Goal: Task Accomplishment & Management: Complete application form

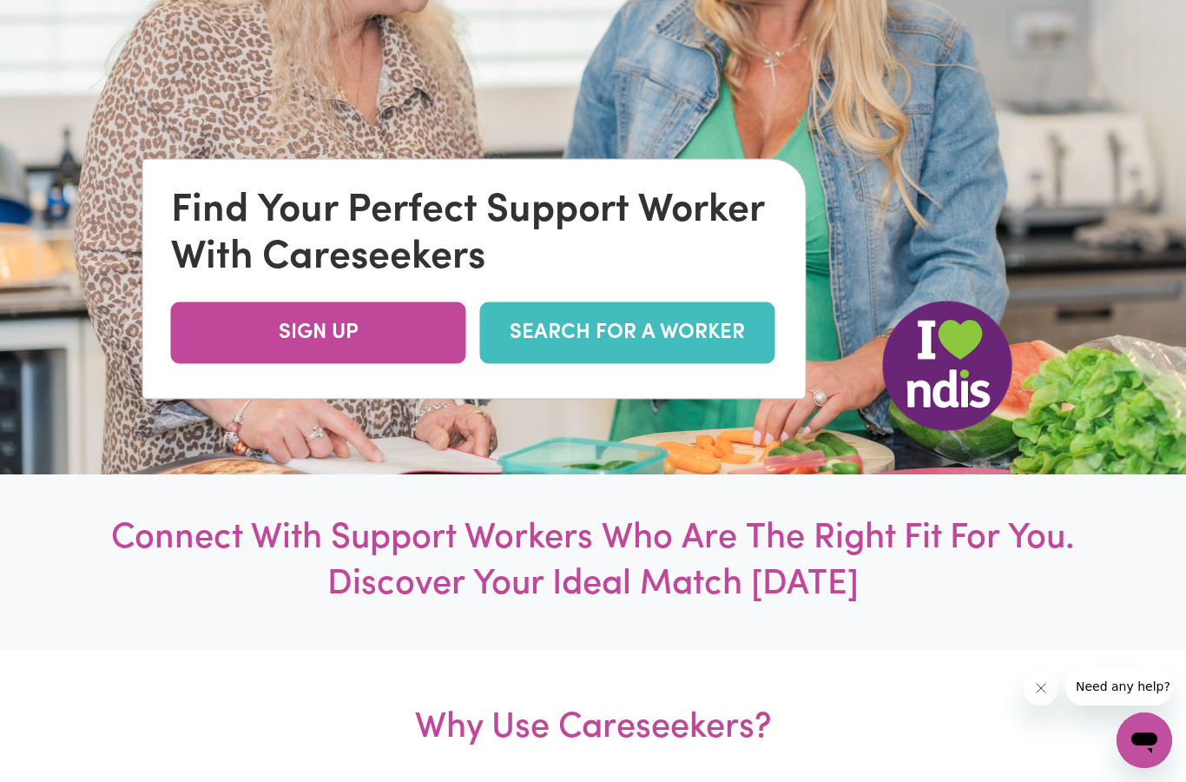
scroll to position [366, 0]
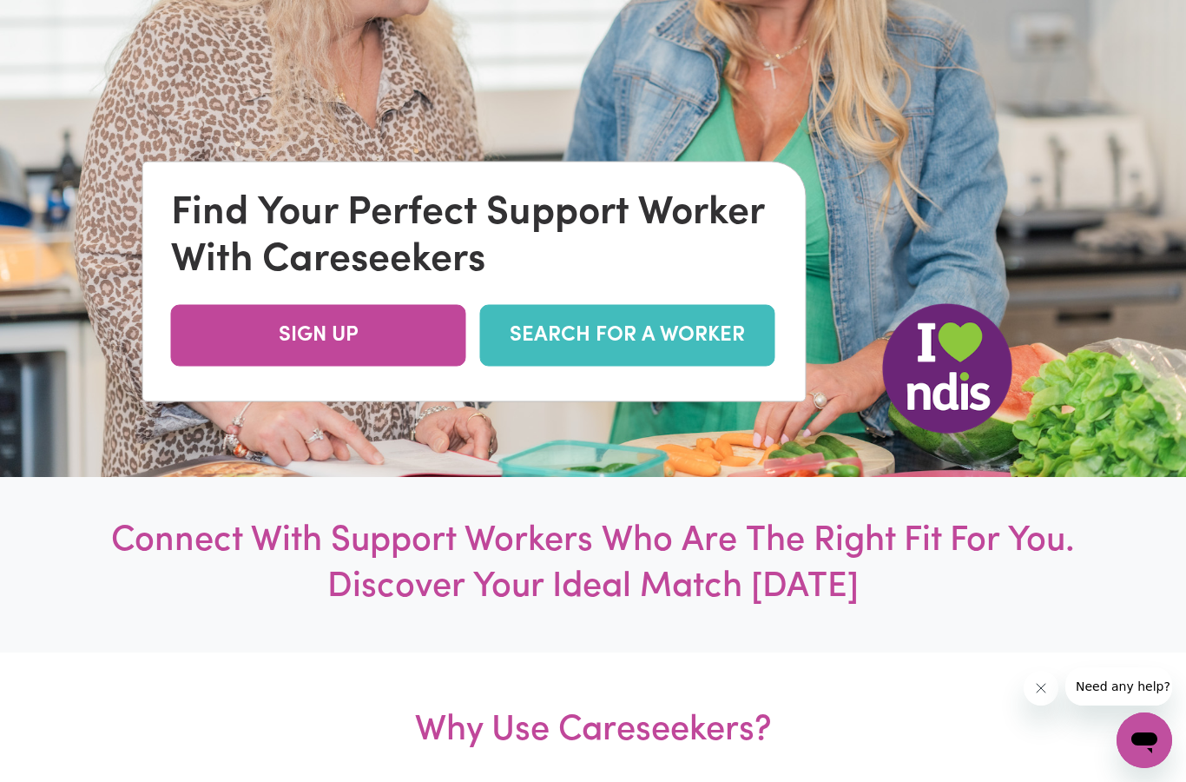
click at [377, 366] on link "SIGN UP" at bounding box center [318, 336] width 295 height 62
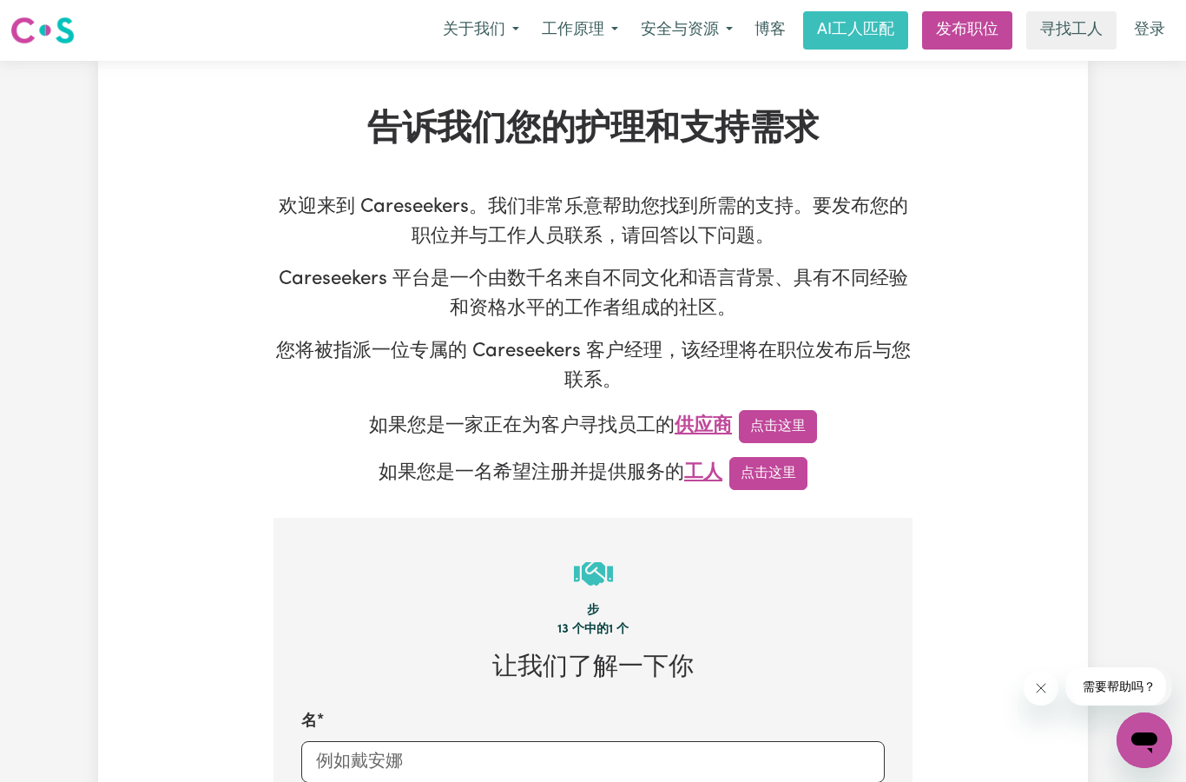
click at [768, 466] on font "点击这里" at bounding box center [769, 473] width 56 height 14
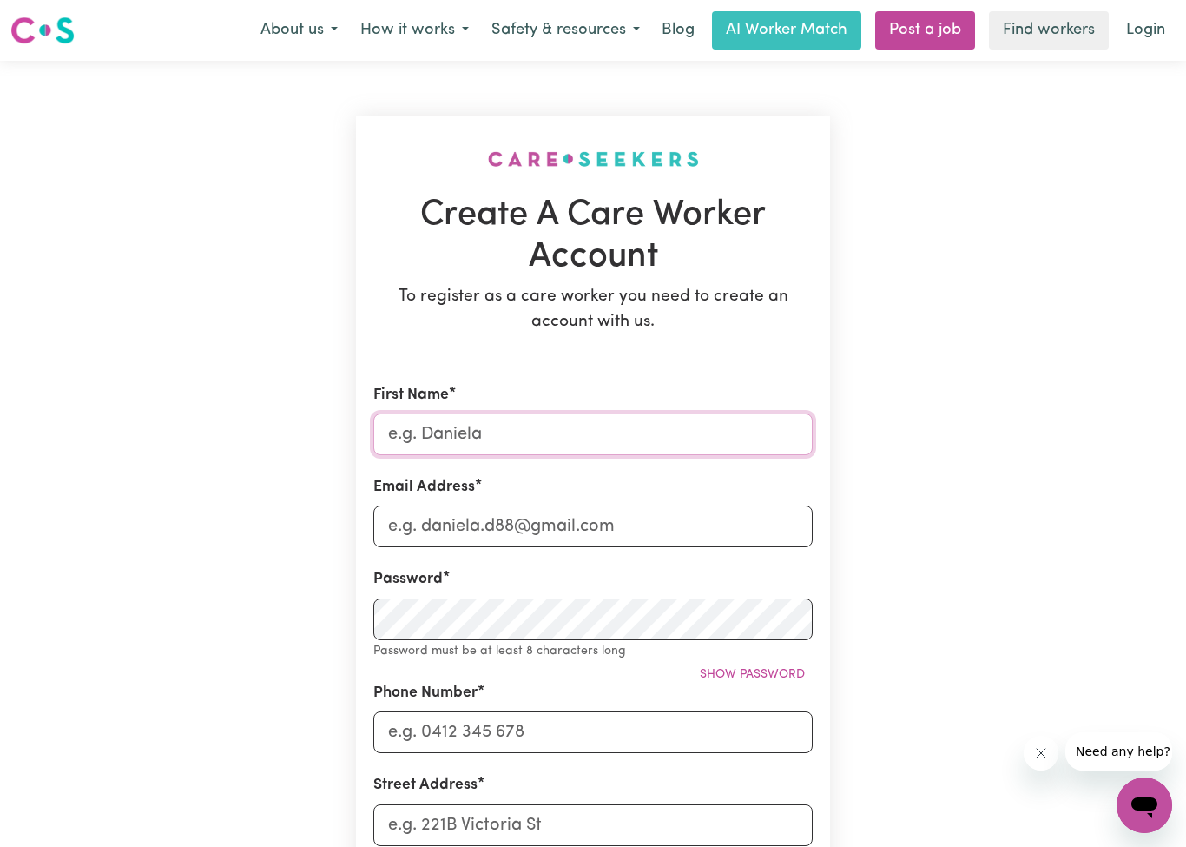
click at [548, 433] on input "First Name" at bounding box center [592, 434] width 439 height 42
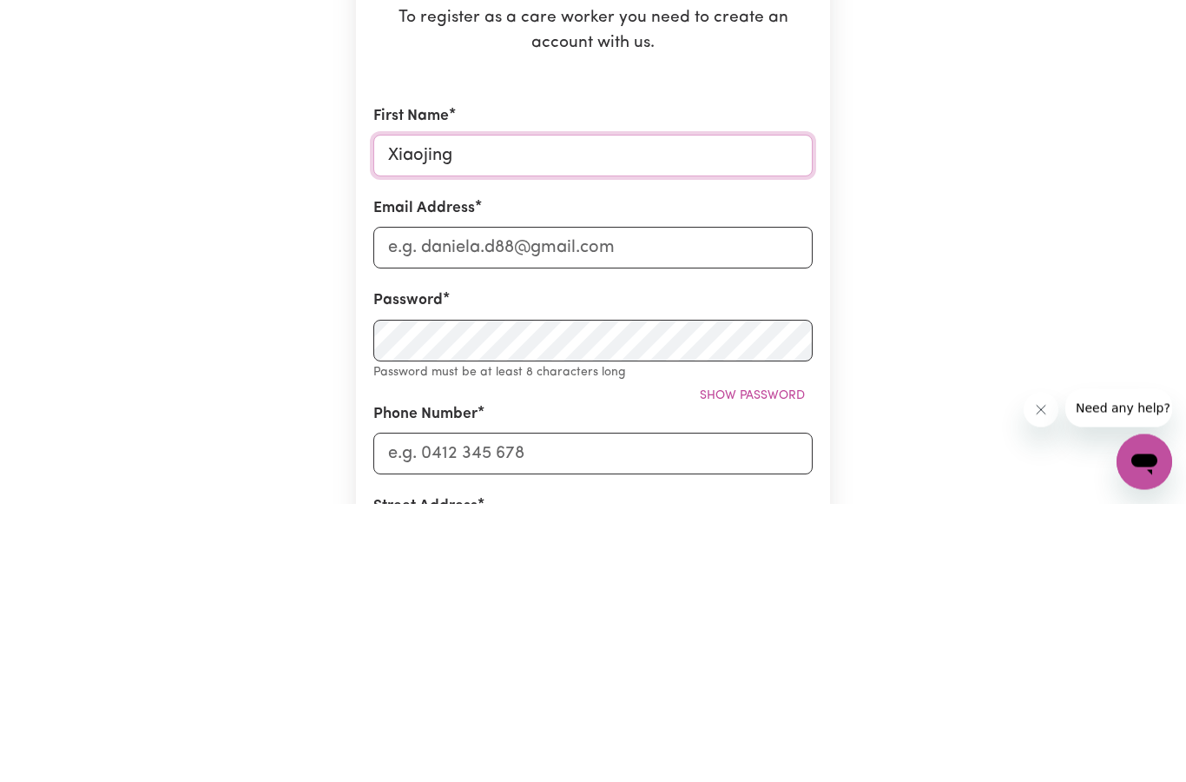
type input "[PERSON_NAME]"
click at [620, 505] on input "Email Address" at bounding box center [592, 526] width 439 height 42
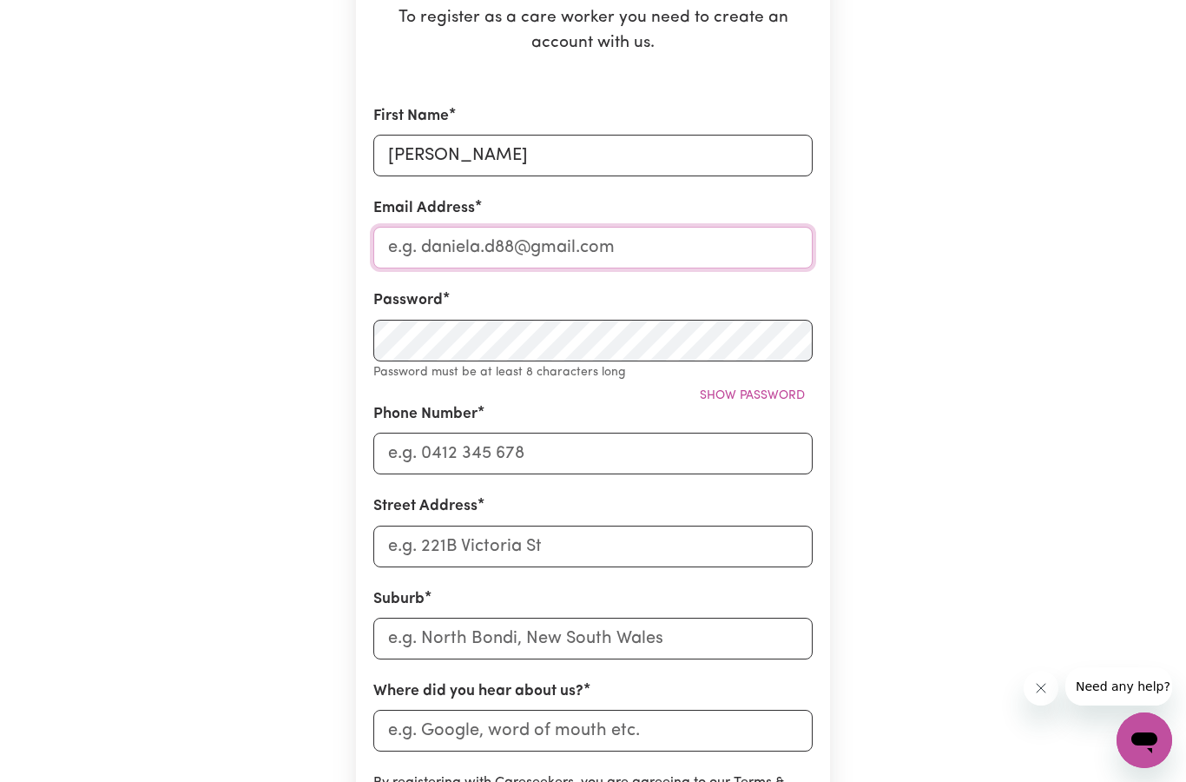
type input "[EMAIL_ADDRESS][DOMAIN_NAME]"
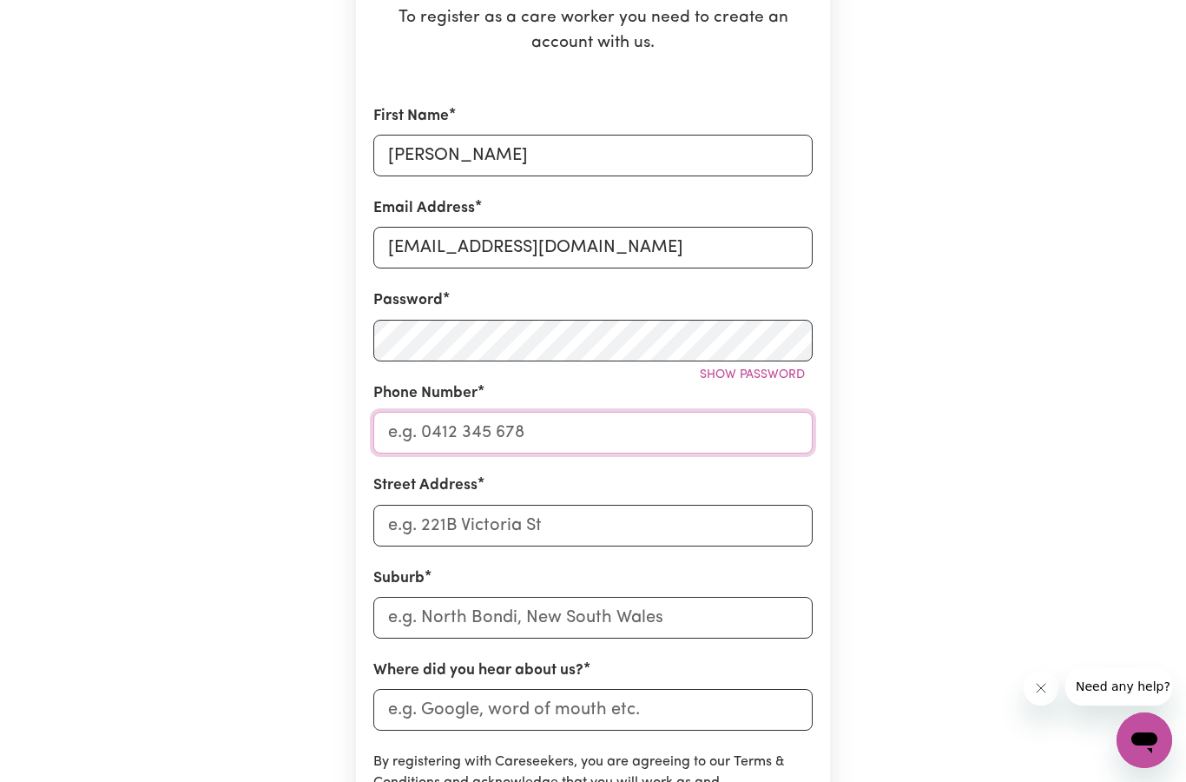
click at [586, 429] on input "Phone Number" at bounding box center [592, 433] width 439 height 42
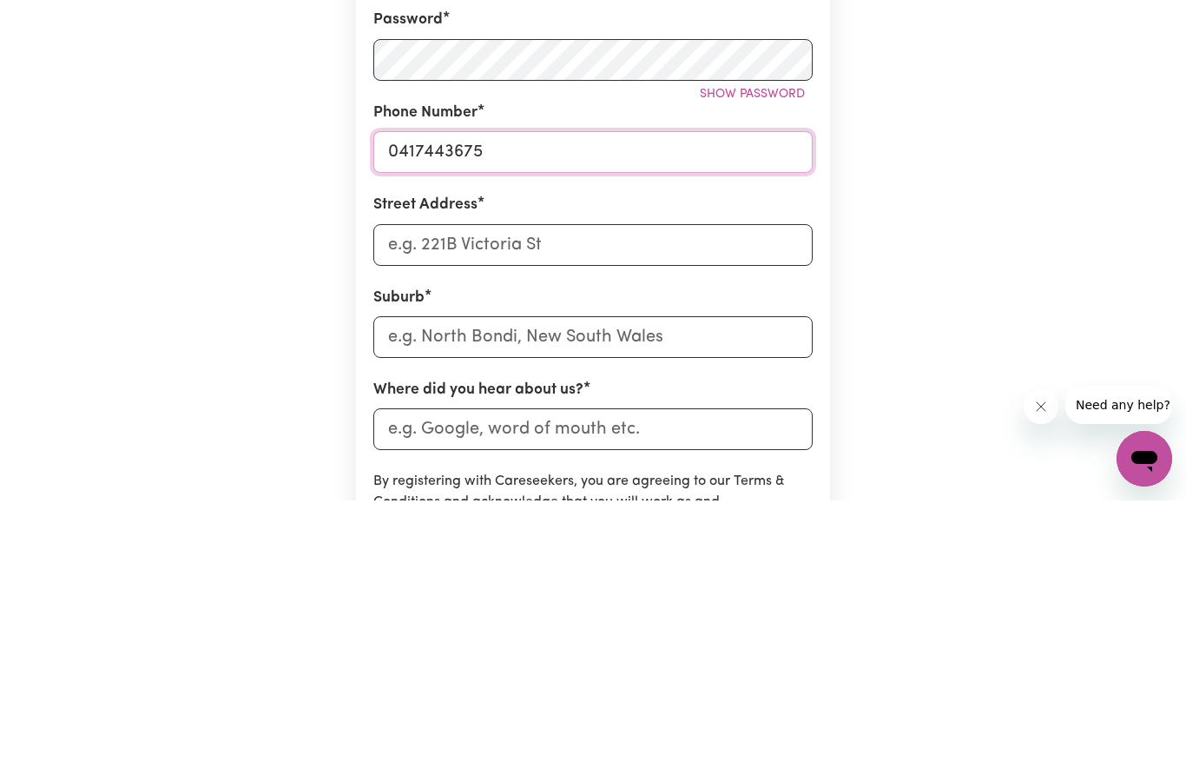
type input "0417443675"
click at [577, 505] on input "Street Address" at bounding box center [592, 526] width 439 height 42
click at [971, 218] on div "Create A Care Worker Account To register as a care worker you need to create an…" at bounding box center [593, 440] width 990 height 1314
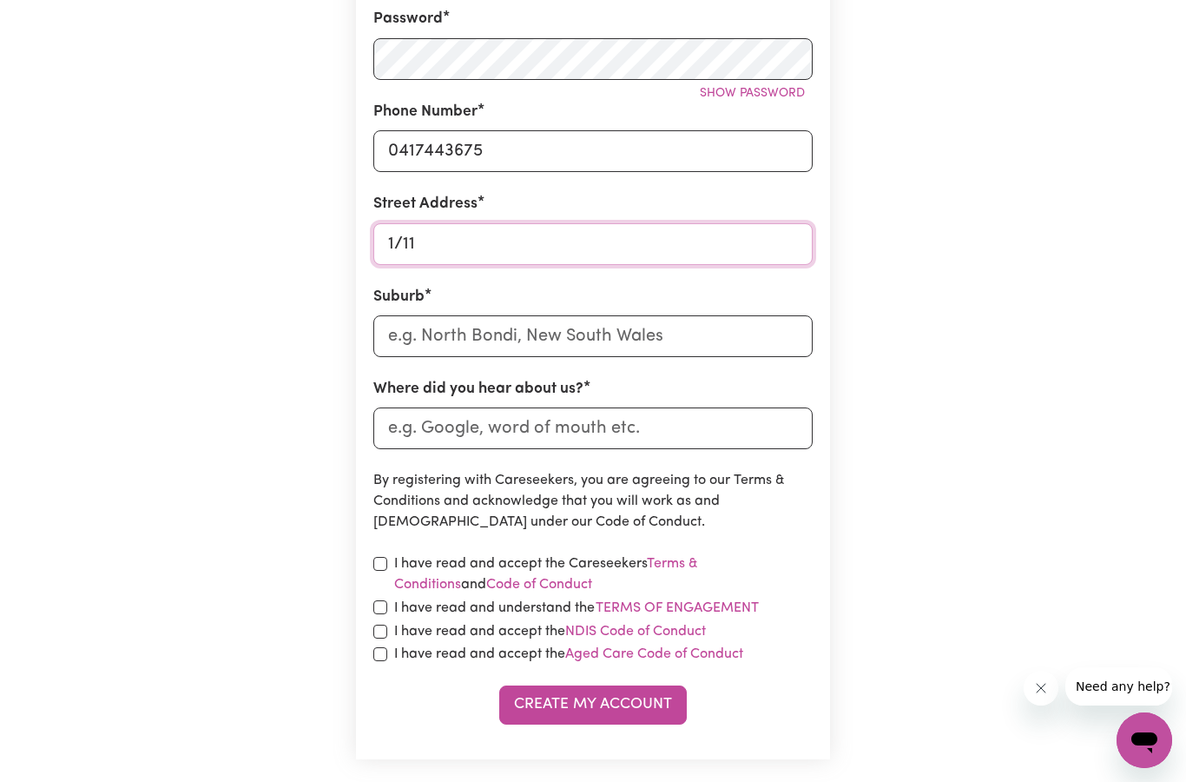
click at [478, 237] on input "1/11" at bounding box center [592, 244] width 439 height 42
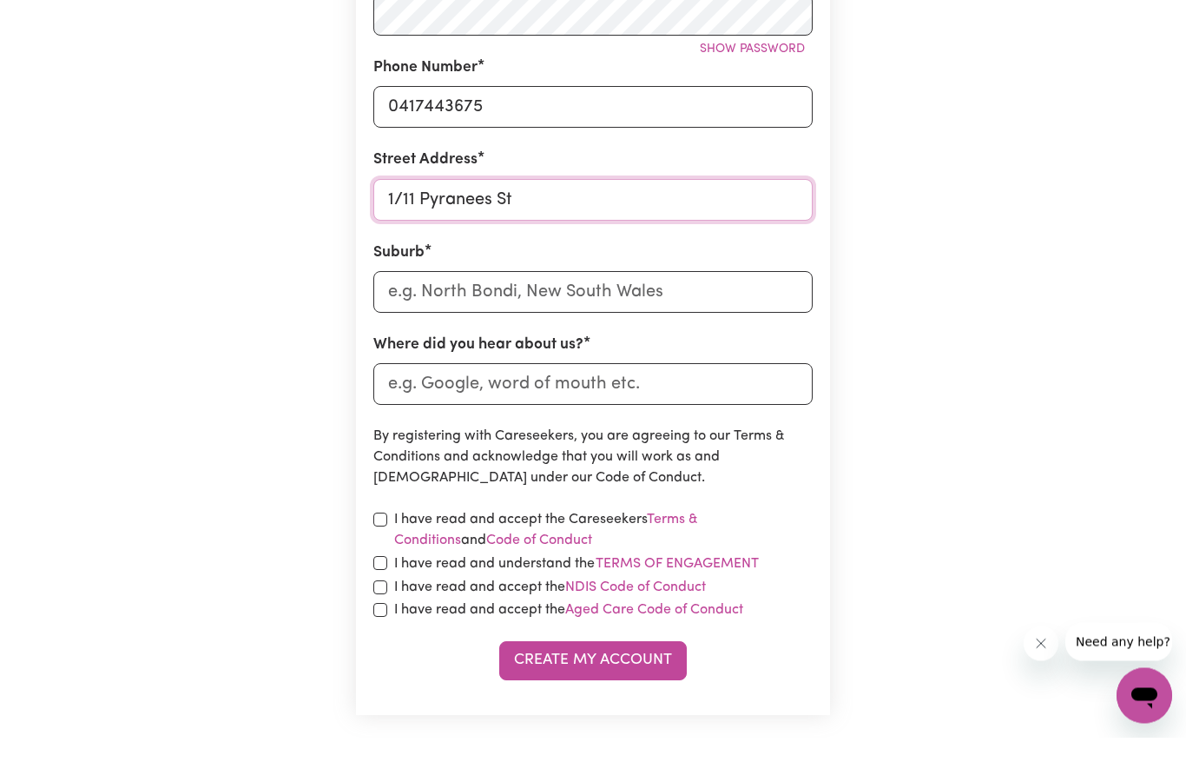
type input "1/11 Pyranees St"
click at [589, 316] on input "text" at bounding box center [592, 337] width 439 height 42
type input "Cal"
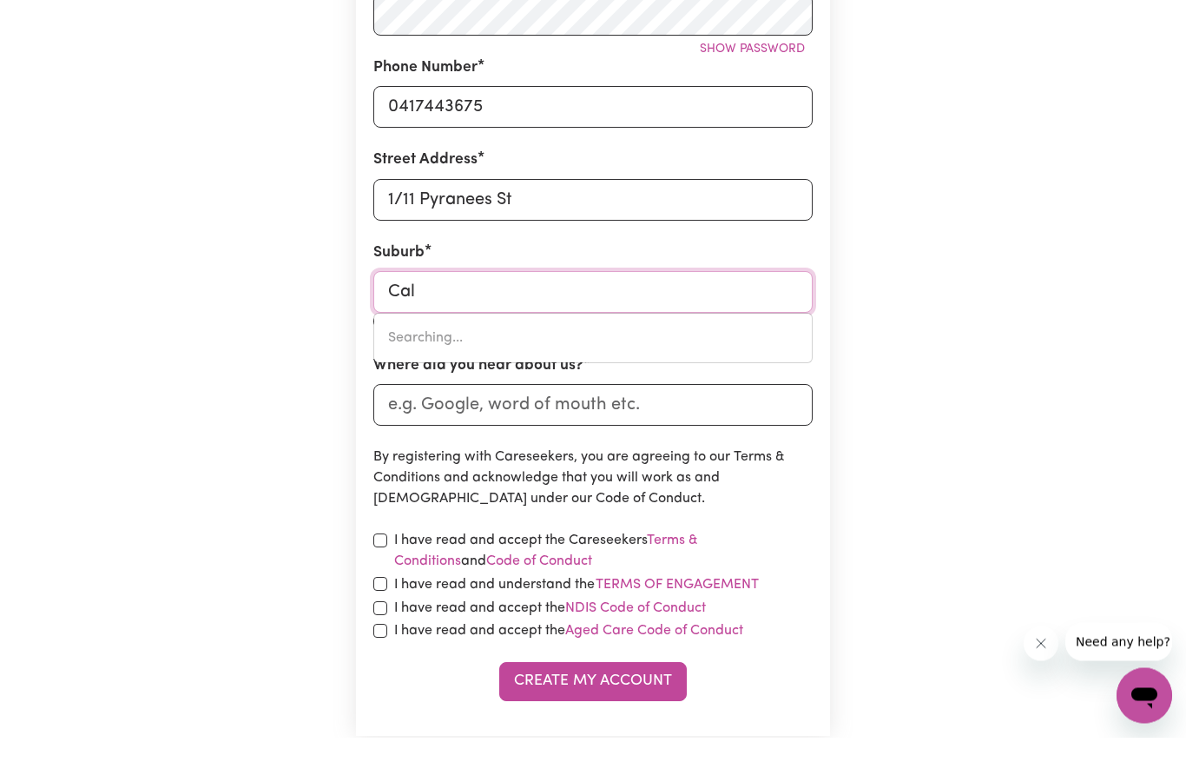
type input "CalALA, [GEOGRAPHIC_DATA], 2340"
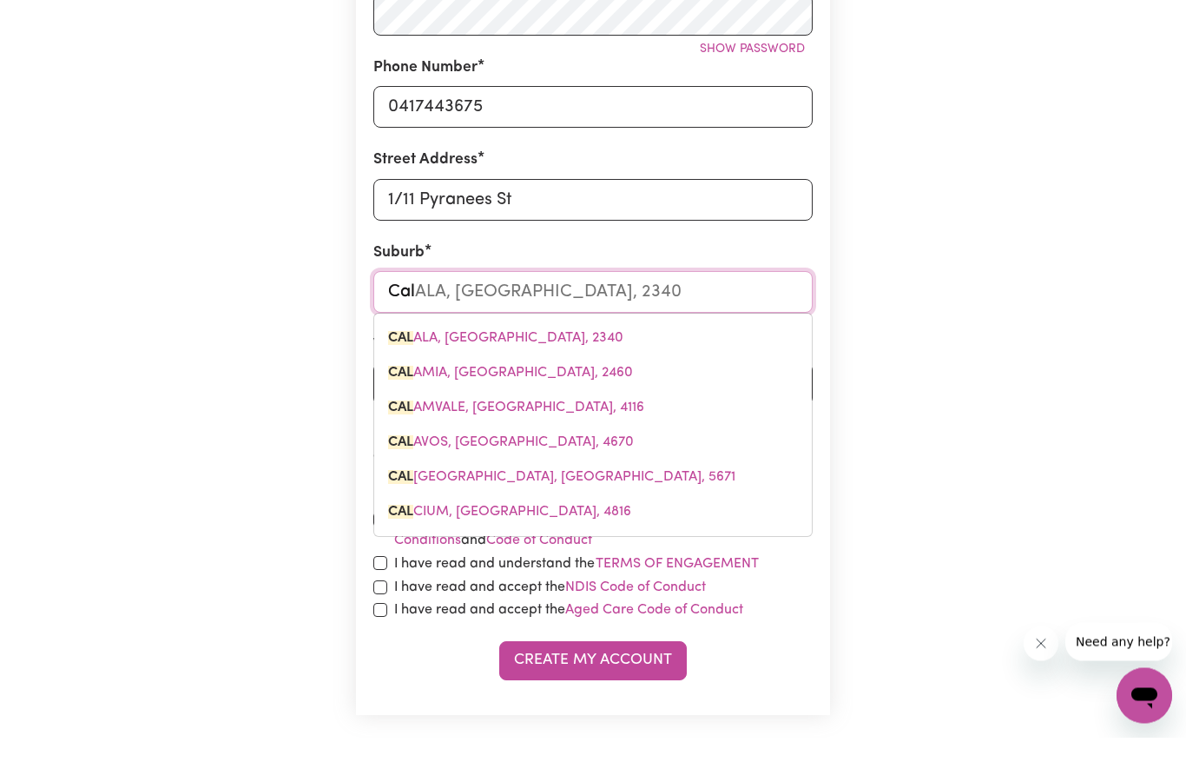
type input "Cala"
type input "CalaLA, [GEOGRAPHIC_DATA], 2340"
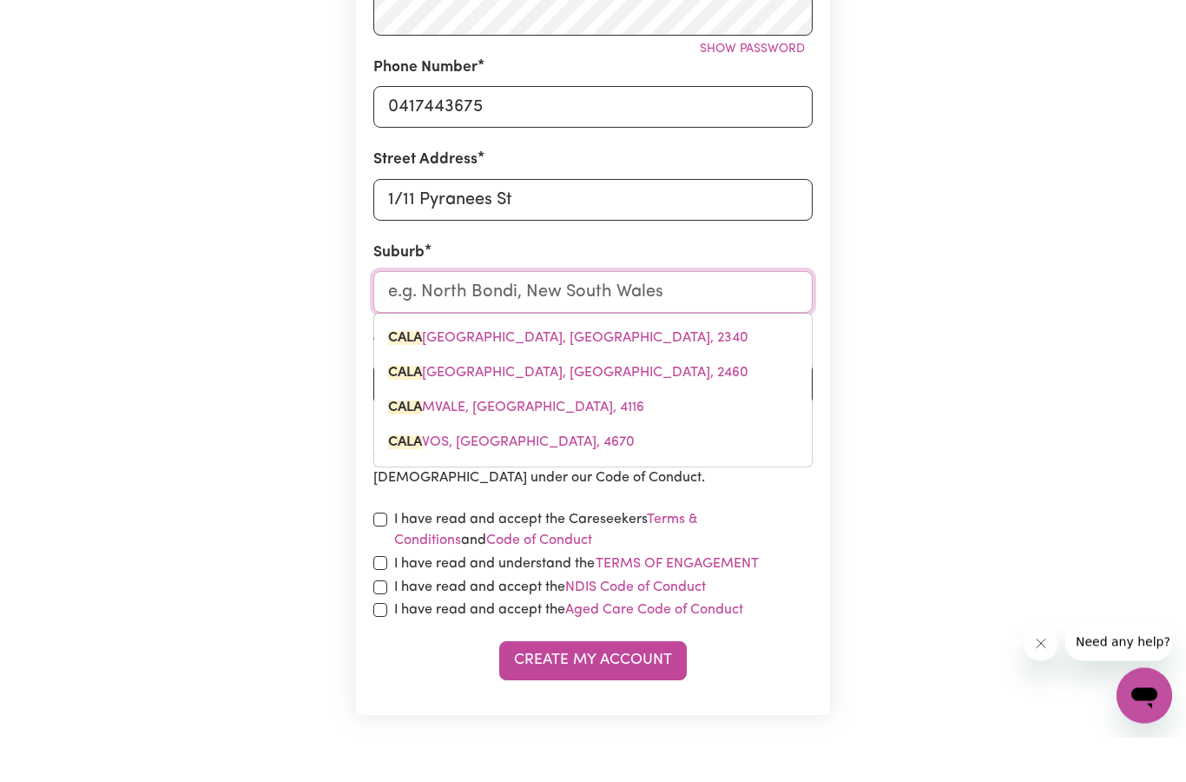
type input "Calamvale"
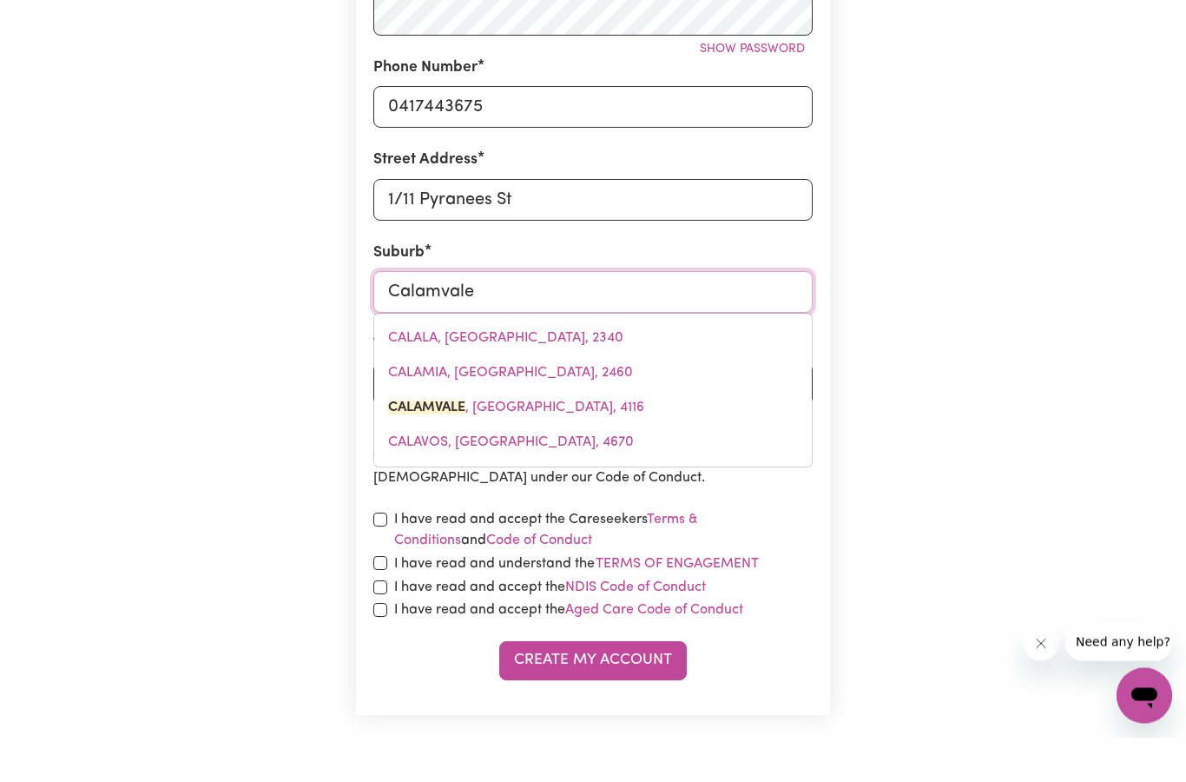
type input "Calamvale, [GEOGRAPHIC_DATA], 4116"
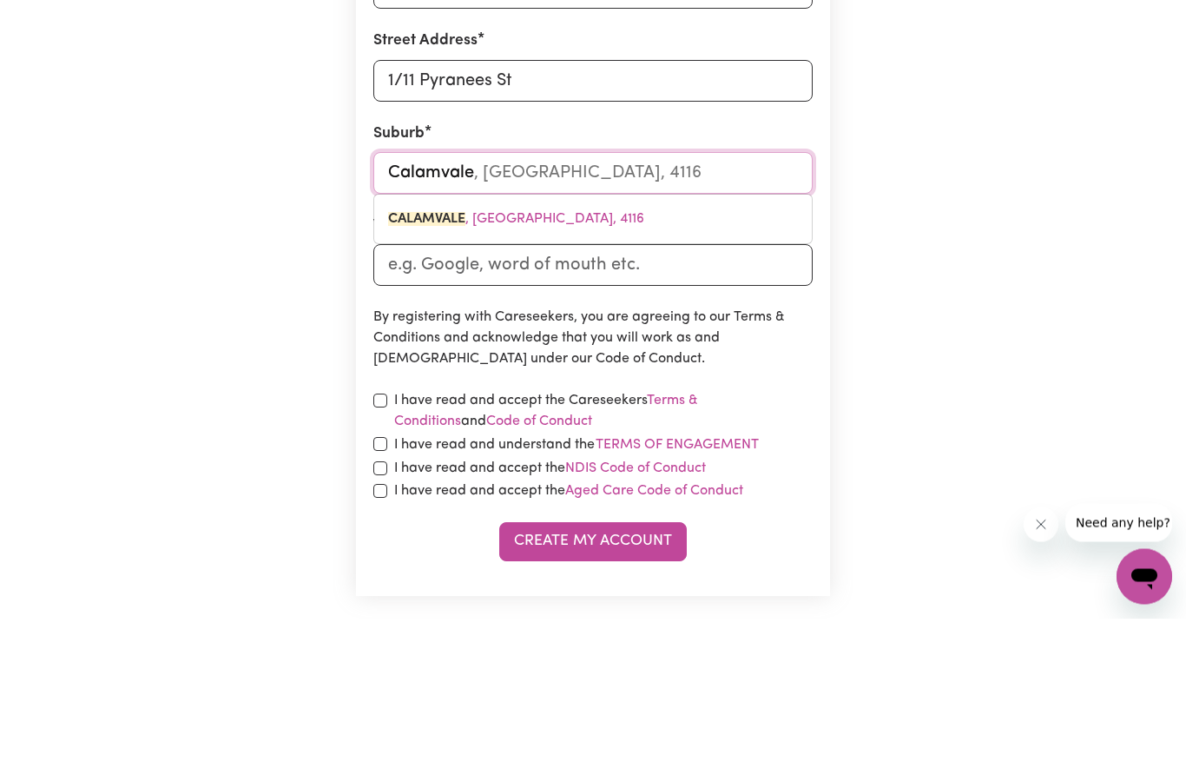
type input "Calamvale"
click at [669, 408] on input "Where did you hear about us?" at bounding box center [592, 429] width 439 height 42
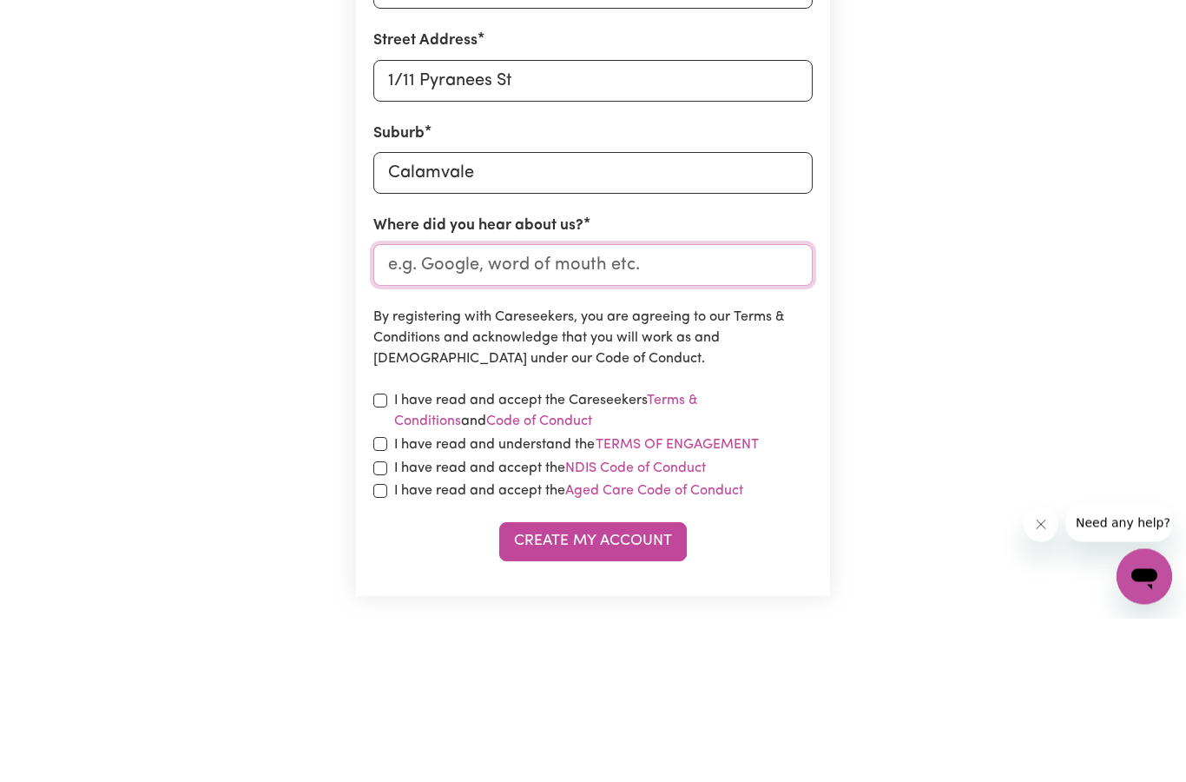
click at [667, 408] on input "Where did you hear about us?" at bounding box center [592, 429] width 439 height 42
type input "Goo"
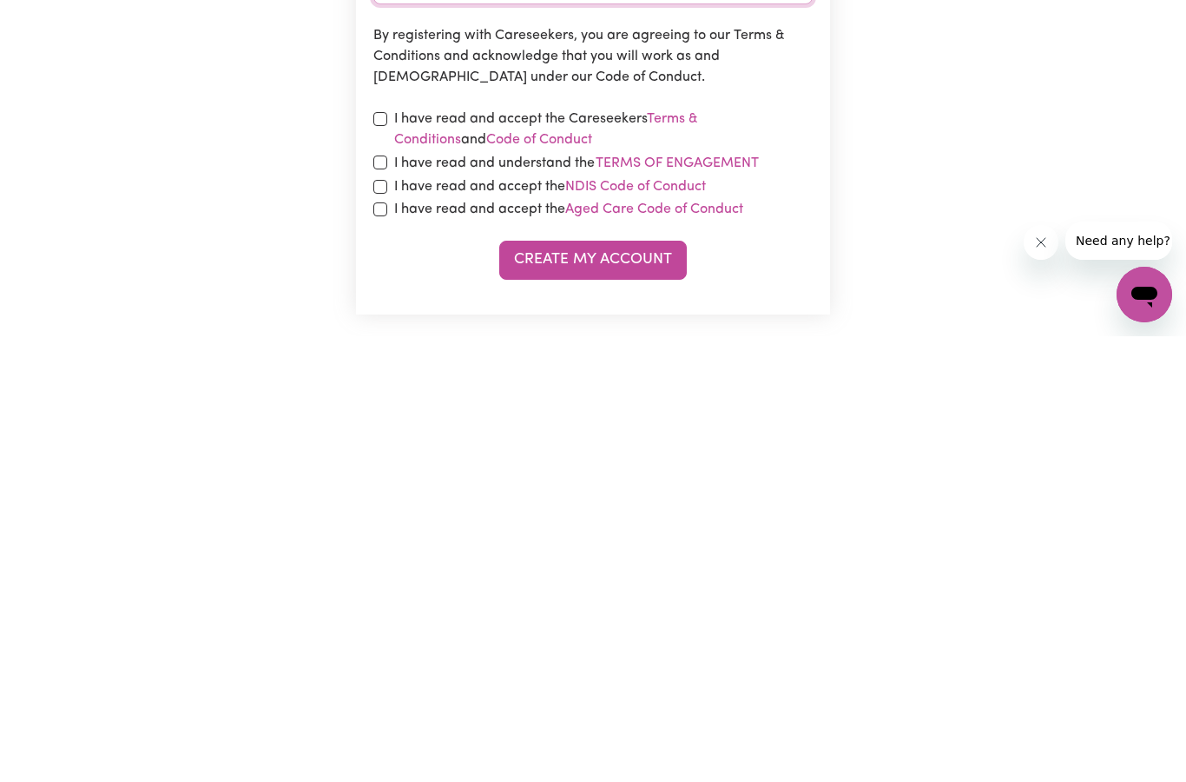
type input "Google"
click at [377, 554] on div "I have read and accept the Careseekers Terms & Conditions and Code of Conduct" at bounding box center [592, 575] width 439 height 42
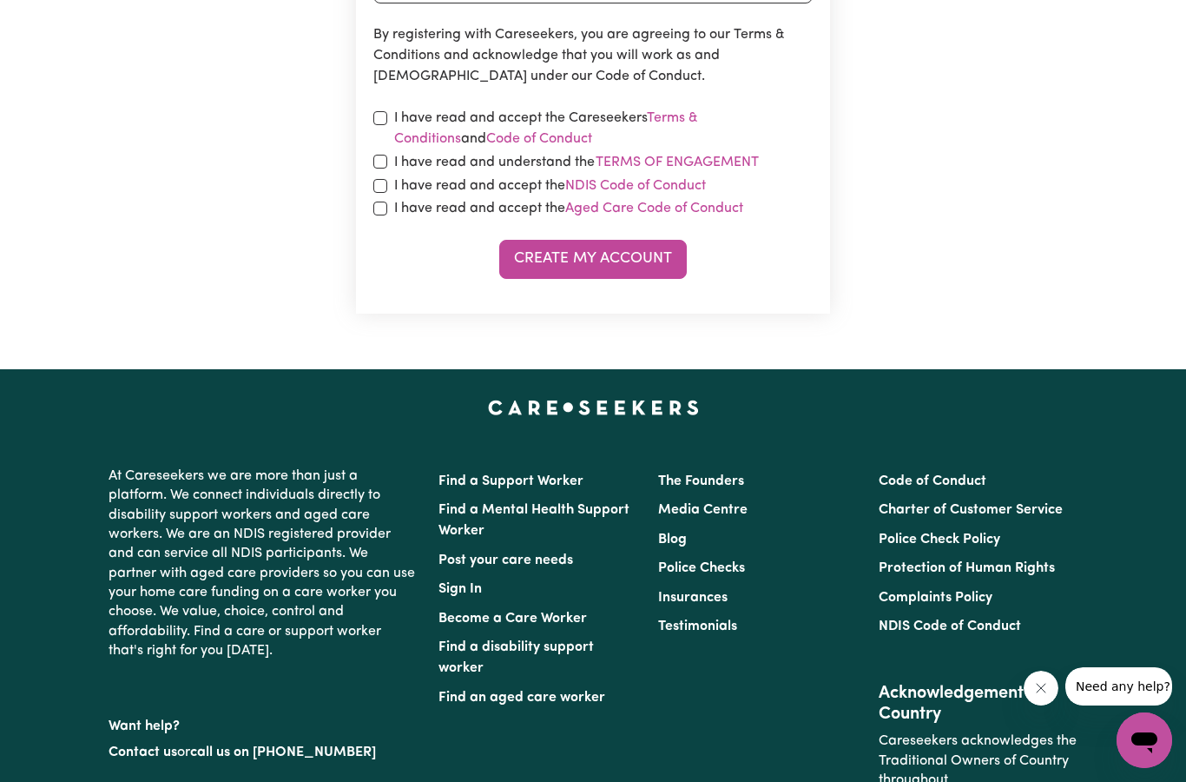
click at [377, 118] on input "checkbox" at bounding box center [380, 118] width 14 height 14
checkbox input "true"
click at [388, 152] on div "I have read and understand the Terms of Engagement" at bounding box center [592, 162] width 439 height 23
click at [383, 143] on div "I have read and accept the Careseekers Terms & Conditions and Code of Conduct" at bounding box center [592, 129] width 439 height 42
click at [375, 157] on input "checkbox" at bounding box center [380, 162] width 14 height 14
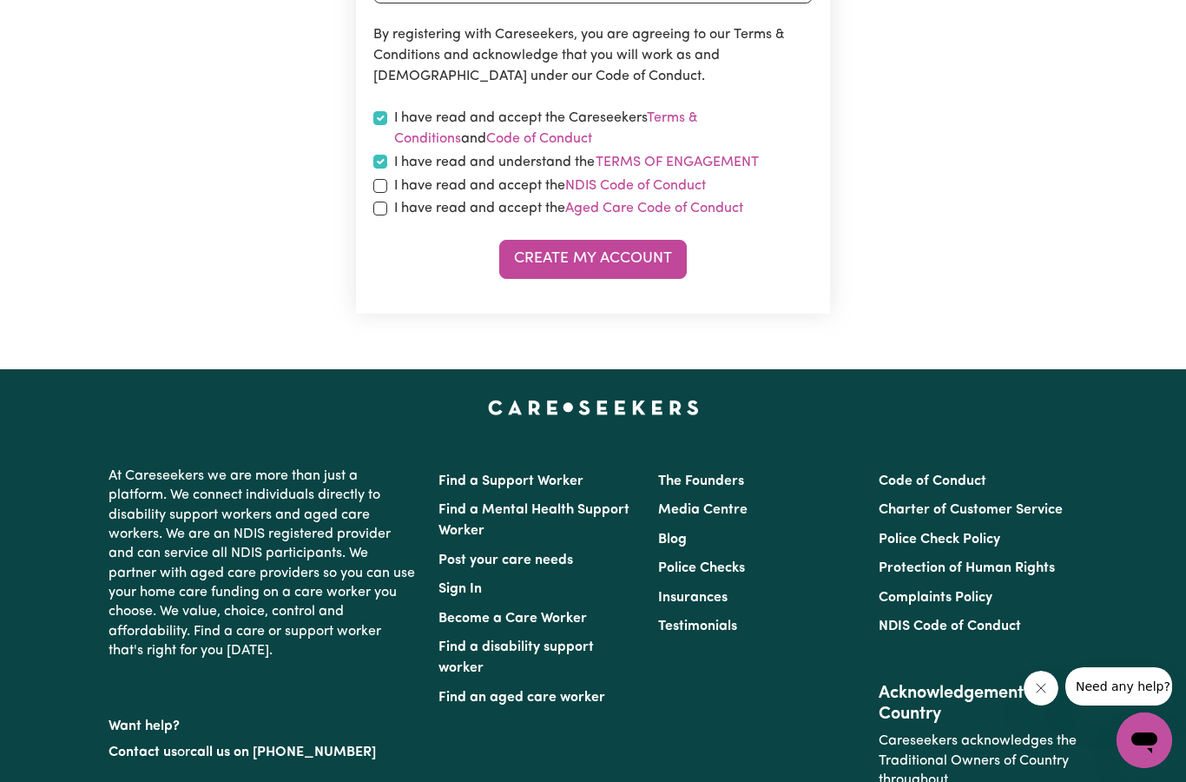
checkbox input "true"
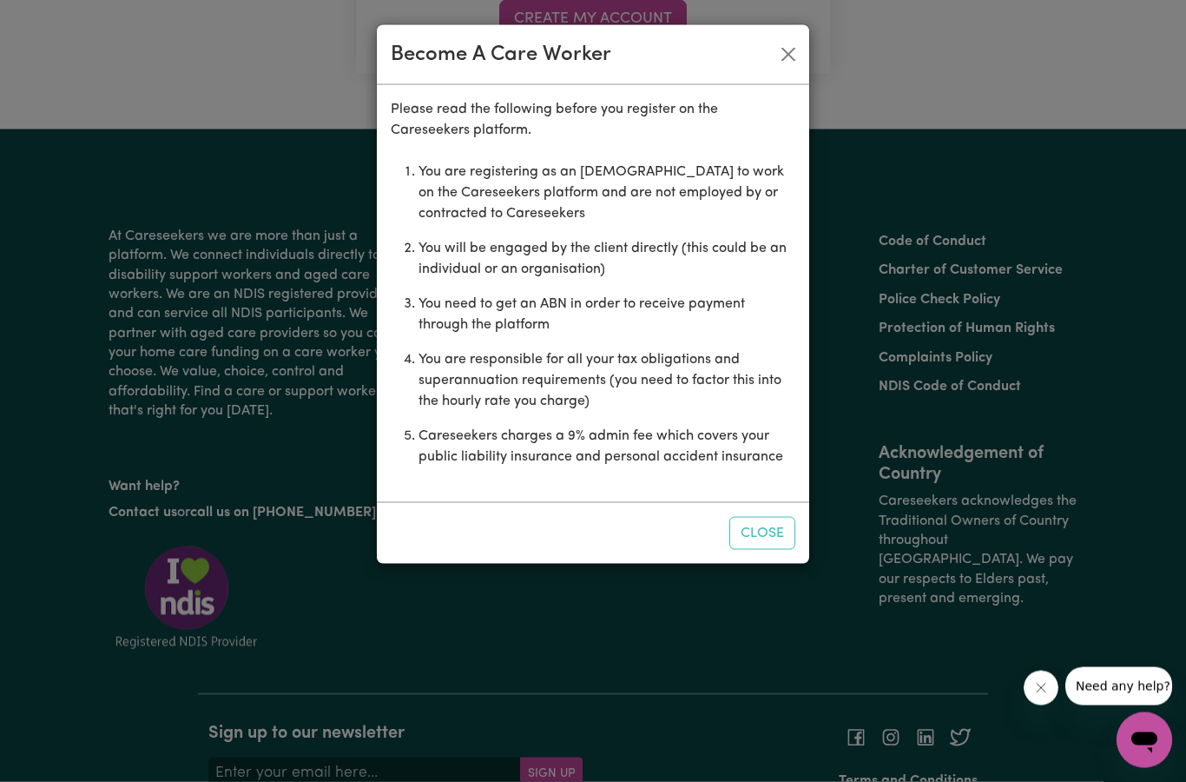
scroll to position [1262, 0]
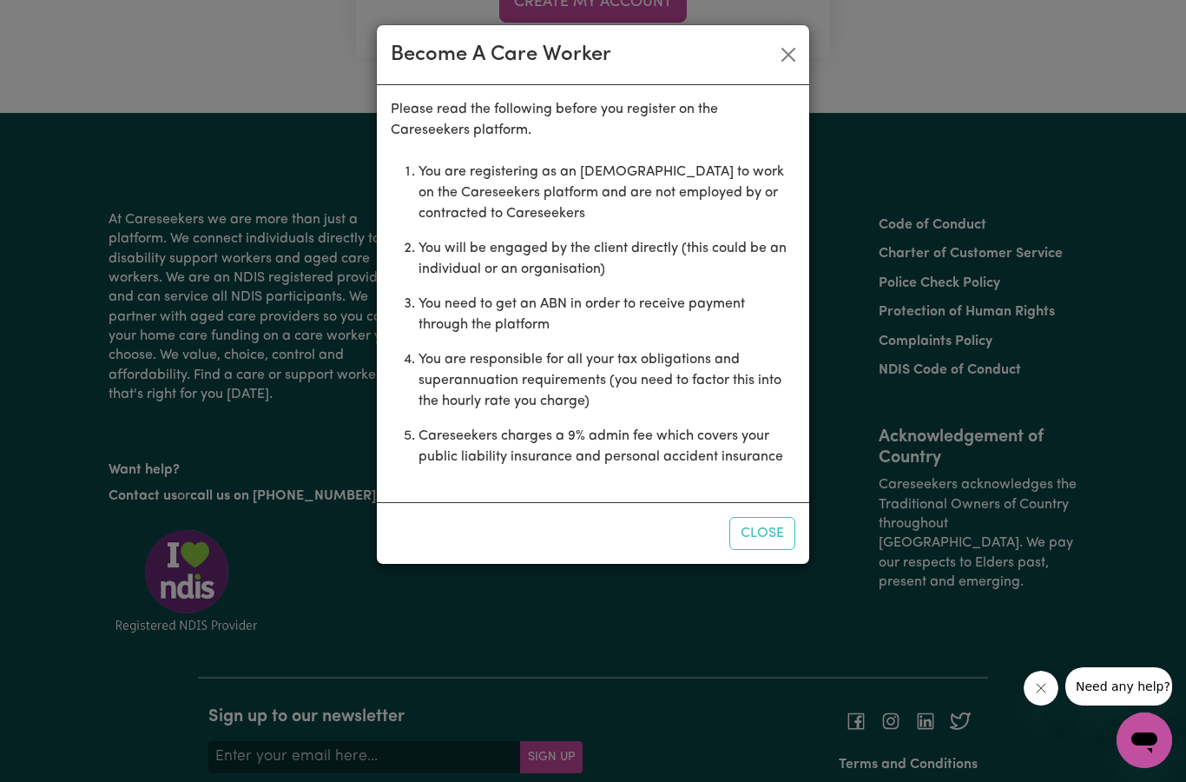
click at [764, 530] on button "Close" at bounding box center [762, 533] width 66 height 33
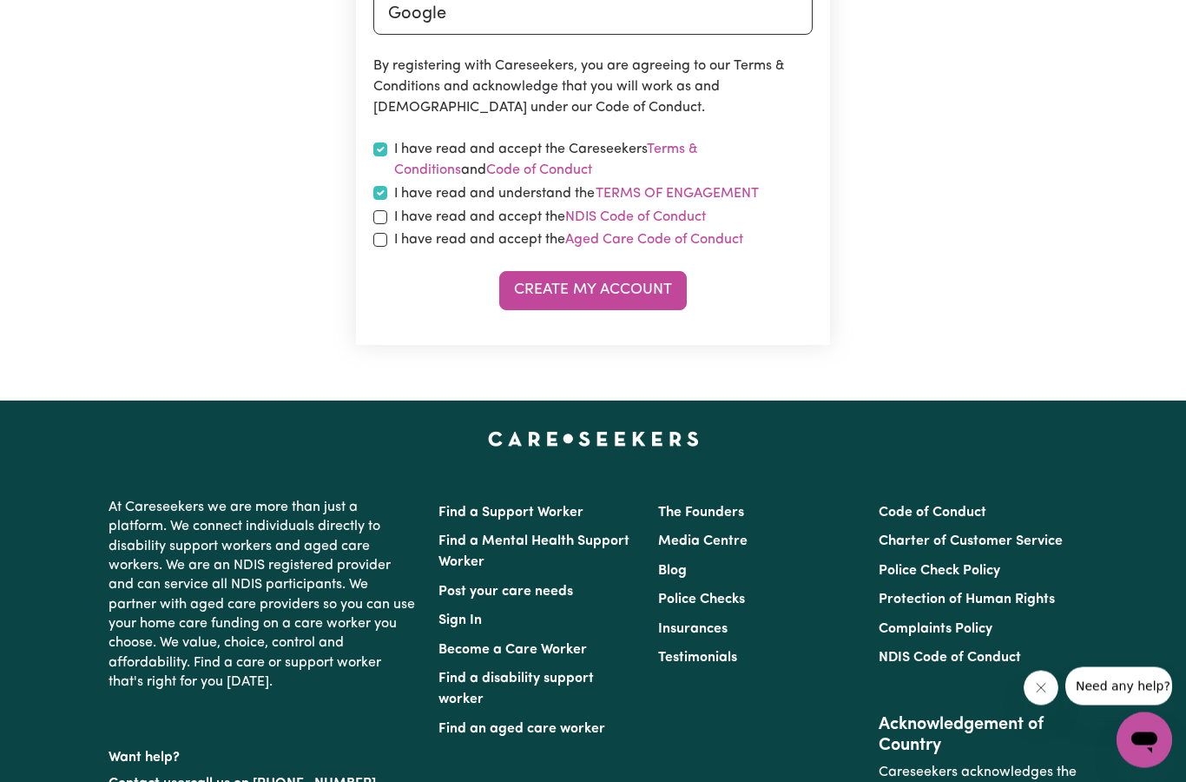
scroll to position [974, 0]
click at [379, 210] on input "checkbox" at bounding box center [380, 217] width 14 height 14
click at [375, 220] on input "checkbox" at bounding box center [380, 217] width 14 height 14
click at [386, 213] on input "checkbox" at bounding box center [380, 217] width 14 height 14
checkbox input "true"
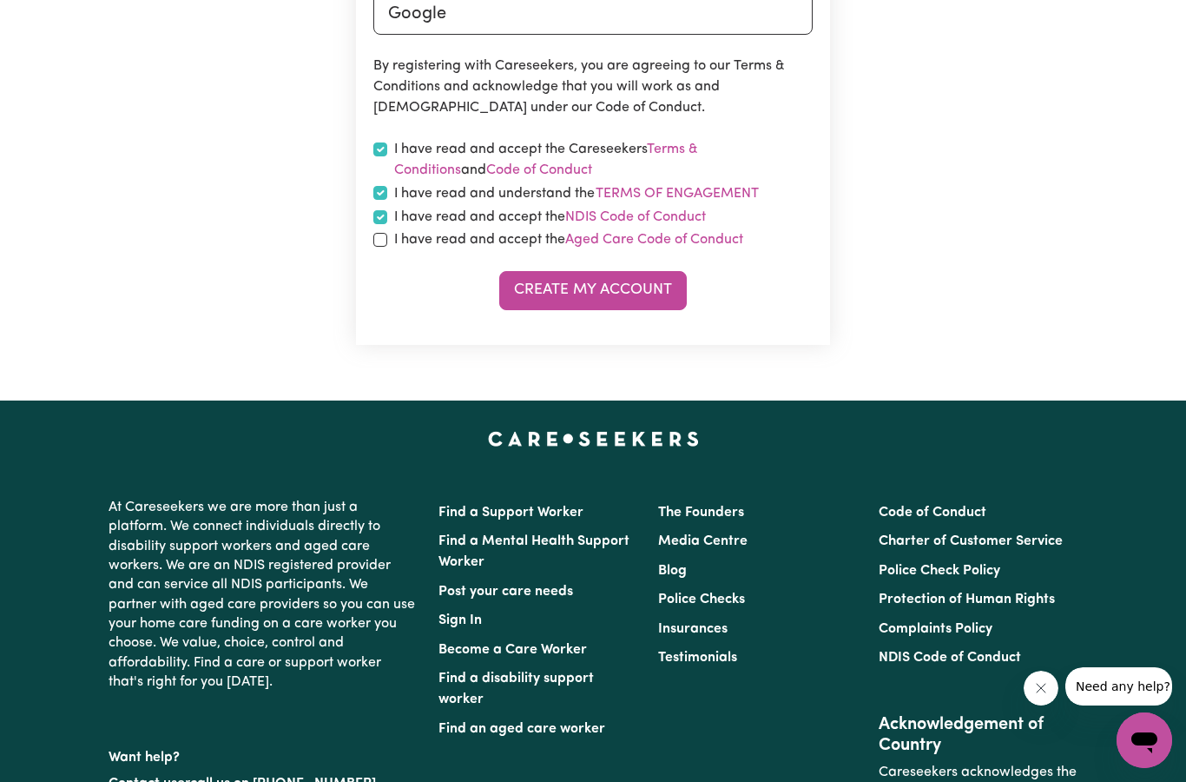
click at [380, 235] on input "checkbox" at bounding box center [380, 240] width 14 height 14
checkbox input "true"
click at [582, 288] on button "Create My Account" at bounding box center [593, 290] width 188 height 38
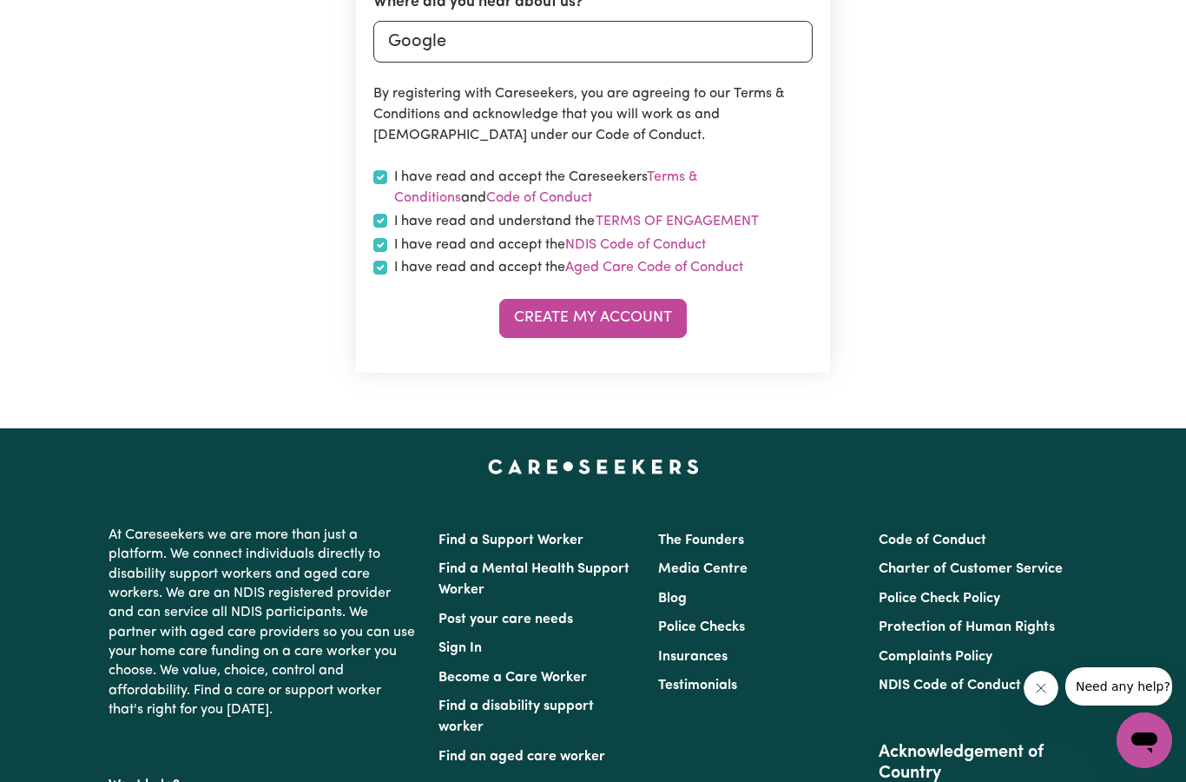
click at [591, 314] on button "Create My Account" at bounding box center [593, 318] width 188 height 38
click at [578, 310] on button "Create My Account" at bounding box center [593, 318] width 188 height 38
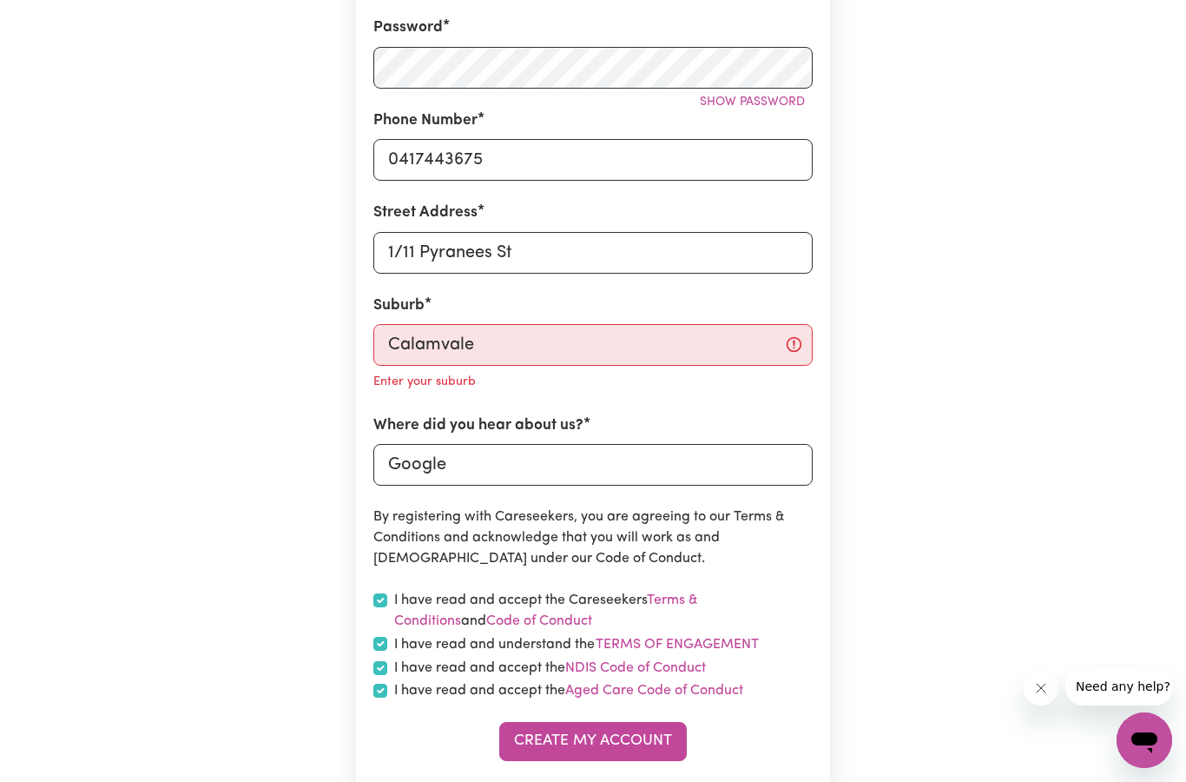
scroll to position [551, 0]
click at [551, 331] on input "Calamvale" at bounding box center [592, 345] width 439 height 42
type input "Calamvale, [GEOGRAPHIC_DATA], 4116"
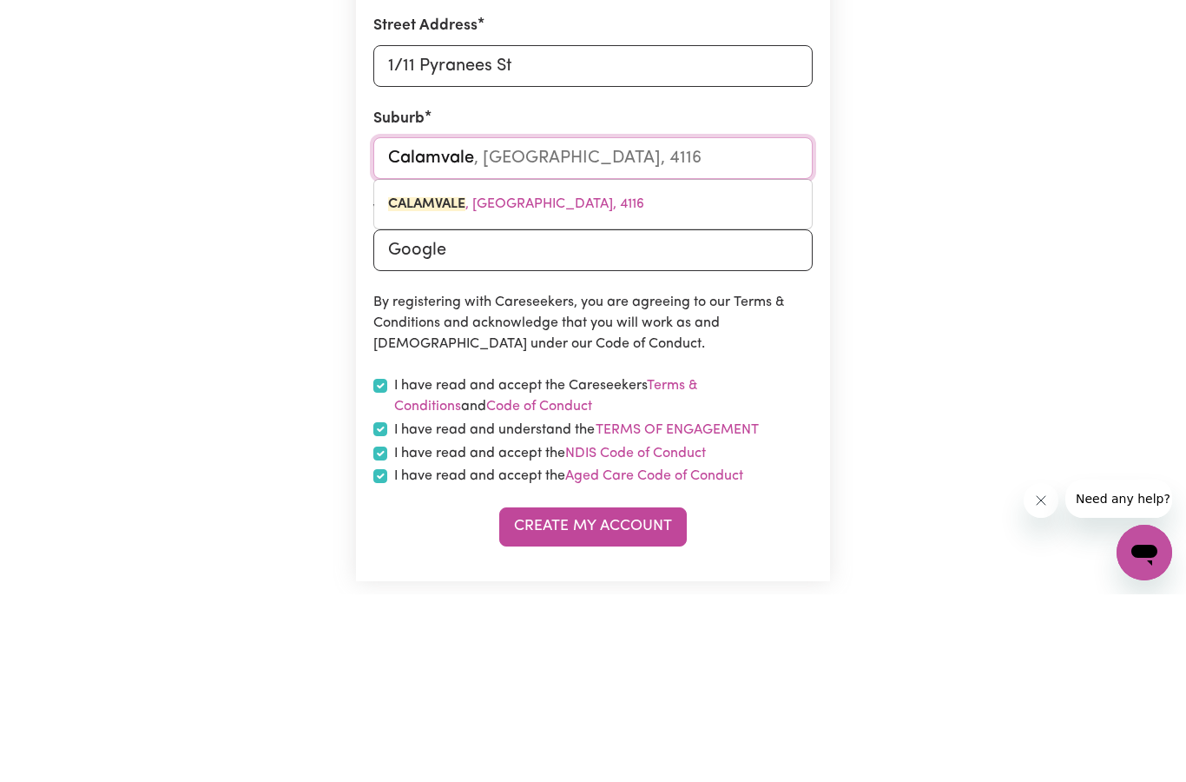
click at [483, 374] on link "CALAMVALE , [GEOGRAPHIC_DATA], 4116" at bounding box center [593, 391] width 438 height 35
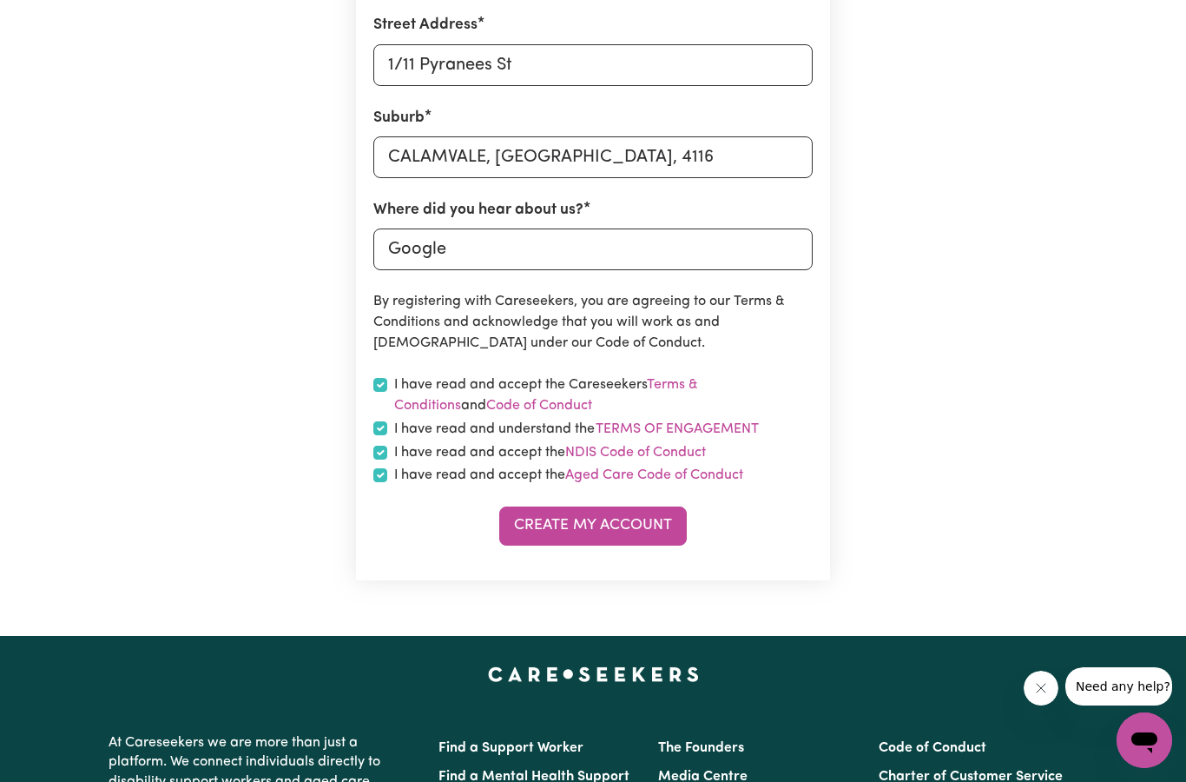
click at [621, 512] on button "Create My Account" at bounding box center [593, 525] width 188 height 38
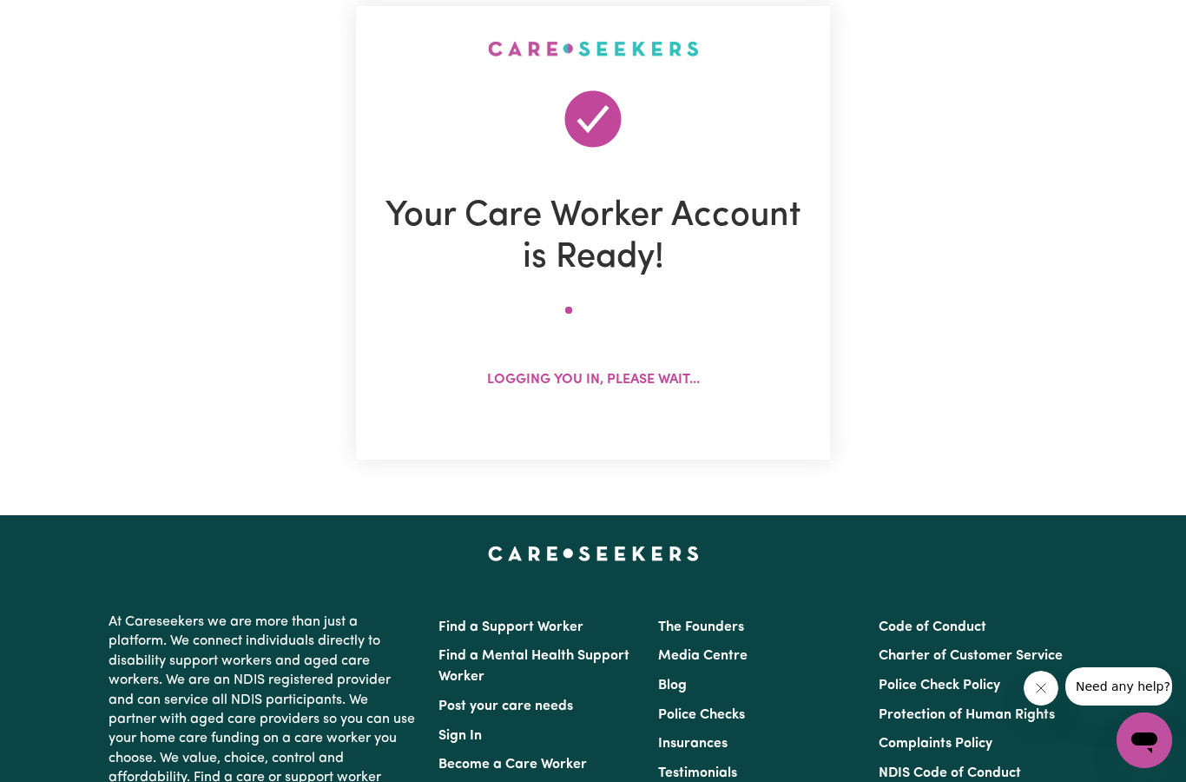
scroll to position [0, 0]
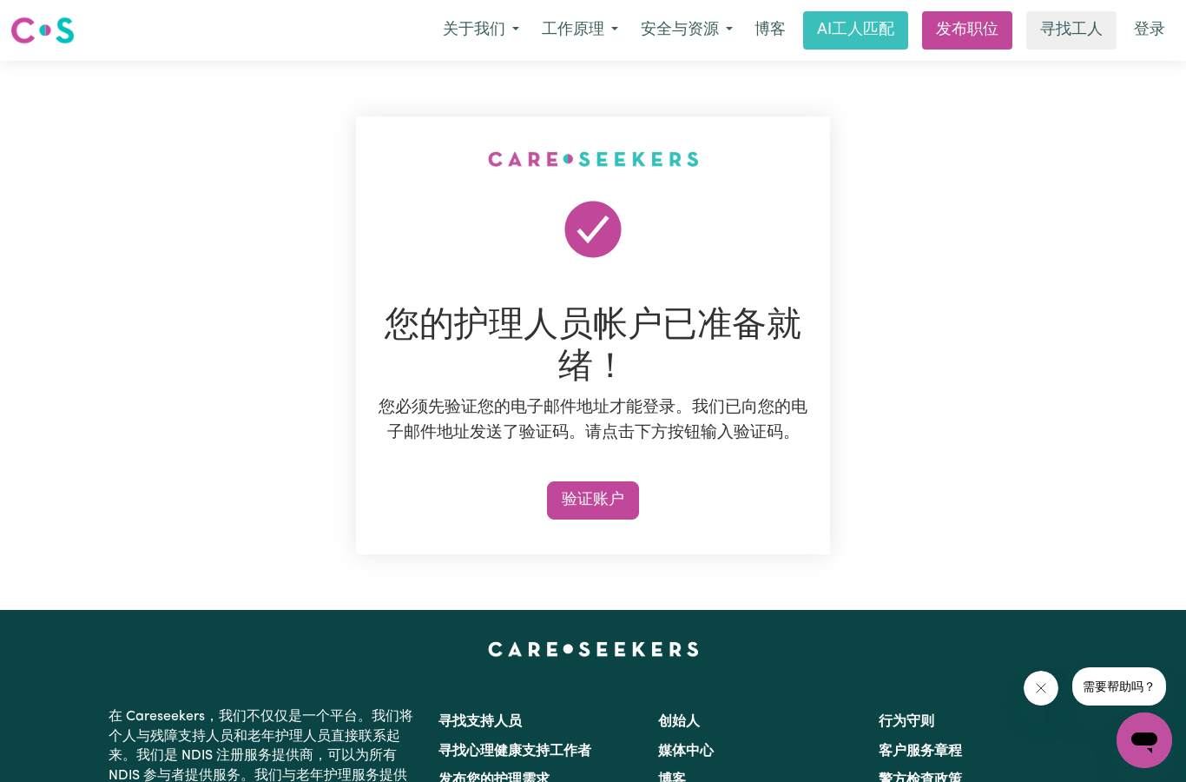
click at [590, 489] on button "验证账户" at bounding box center [593, 500] width 92 height 39
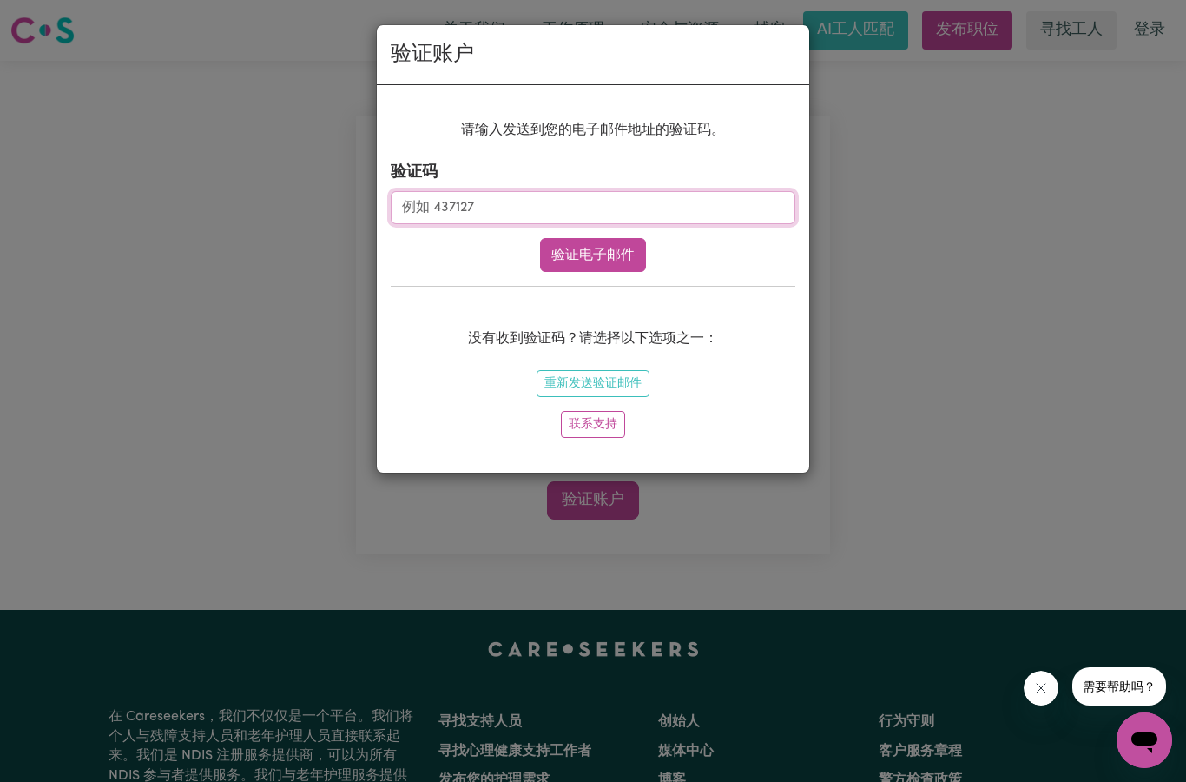
click at [518, 201] on input "验证码" at bounding box center [593, 207] width 405 height 33
type input "823896"
click at [594, 249] on font "验证电子邮件" at bounding box center [592, 255] width 83 height 14
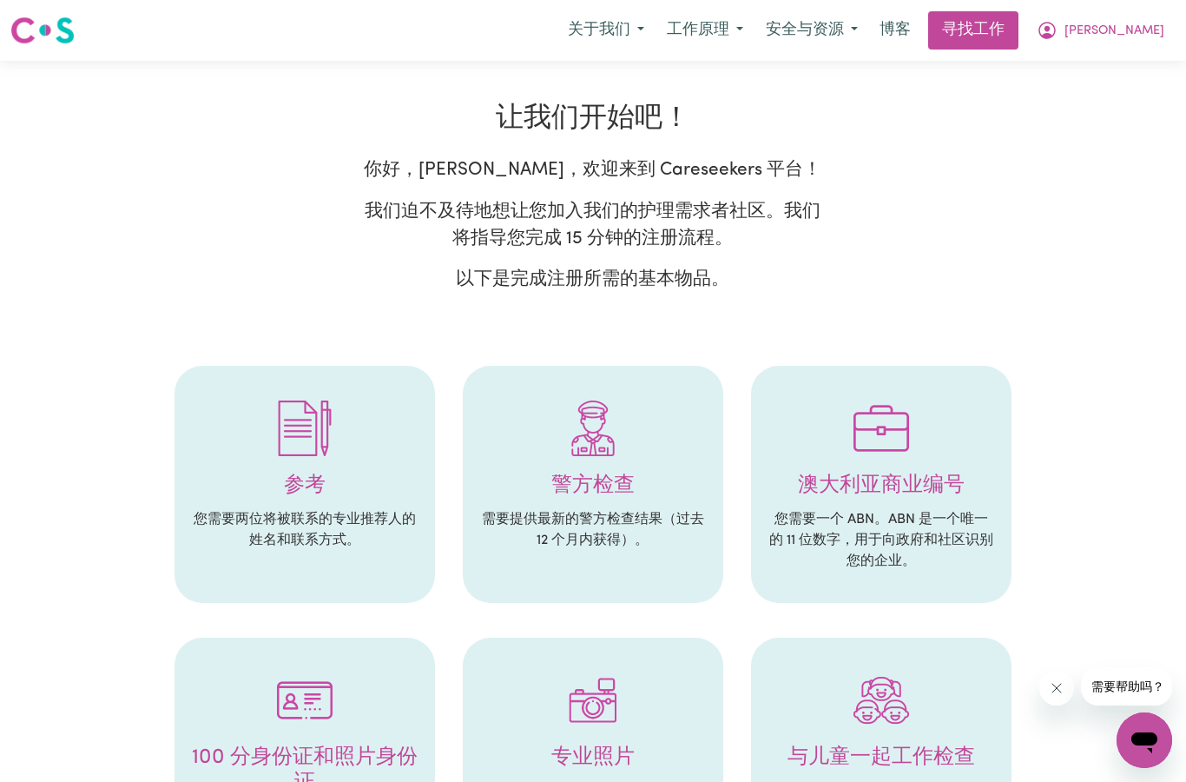
click at [1005, 28] on font "寻找工作" at bounding box center [973, 30] width 63 height 16
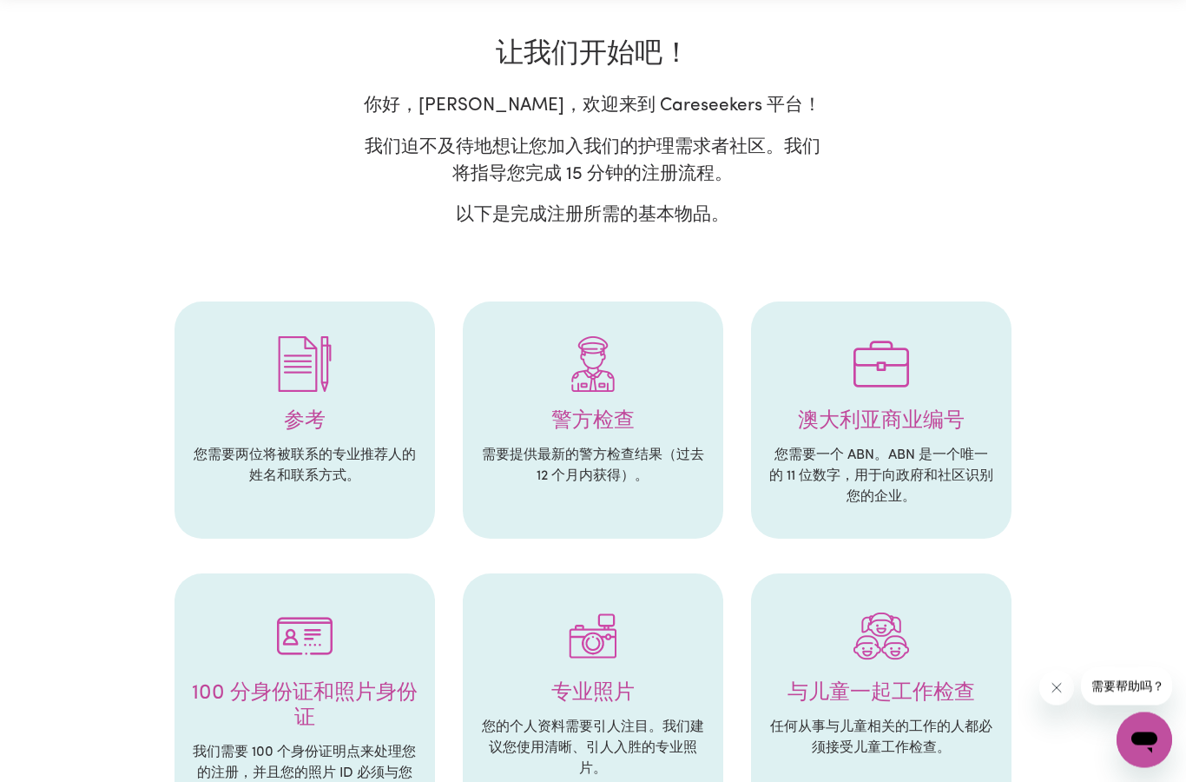
scroll to position [64, 0]
click at [304, 389] on img at bounding box center [305, 364] width 56 height 56
click at [313, 466] on p "您需要两位将被联系的专业推荐人的姓名和联系方式。" at bounding box center [305, 466] width 226 height 42
click at [308, 379] on img at bounding box center [305, 364] width 56 height 56
click at [325, 425] on h4 "参考" at bounding box center [305, 421] width 226 height 25
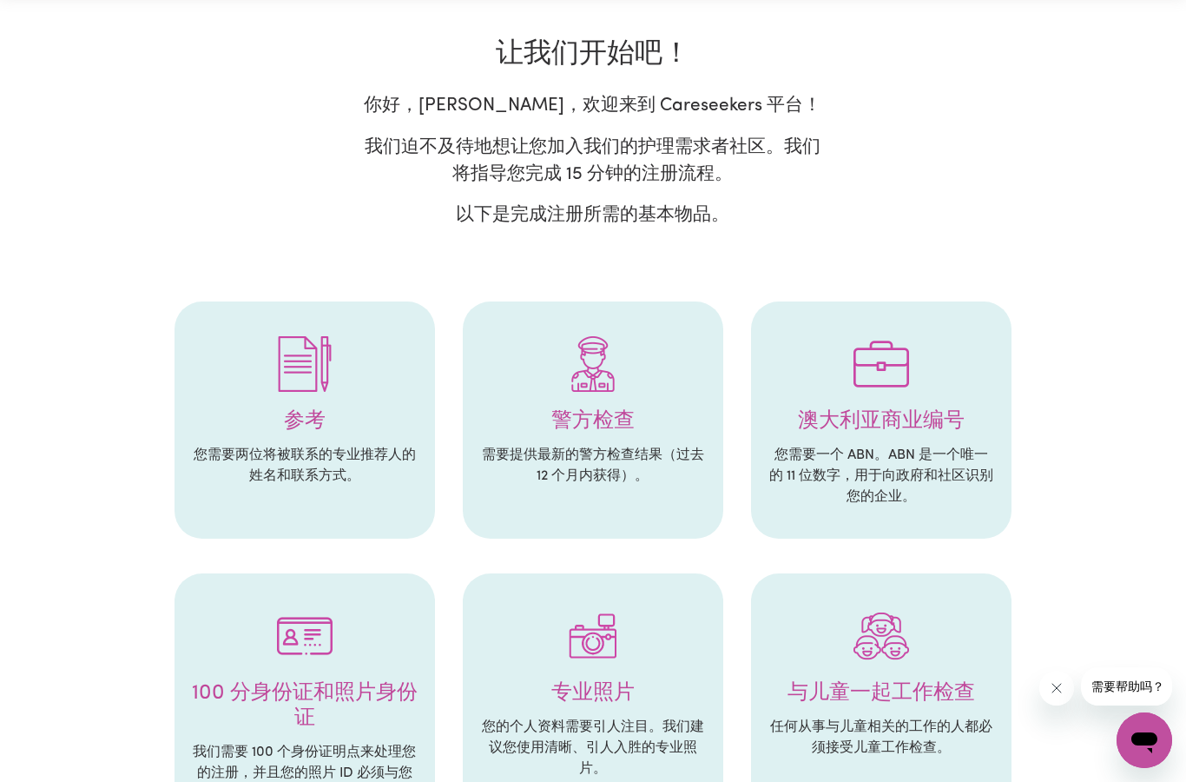
click at [324, 425] on font "参考" at bounding box center [305, 421] width 42 height 21
click at [321, 462] on p "您需要两位将被联系的专业推荐人的姓名和联系方式。" at bounding box center [305, 466] width 226 height 42
click at [610, 416] on font "警方检查" at bounding box center [592, 421] width 83 height 21
click at [610, 415] on font "警方检查" at bounding box center [592, 421] width 83 height 21
click at [590, 419] on font "警方检查" at bounding box center [592, 421] width 83 height 21
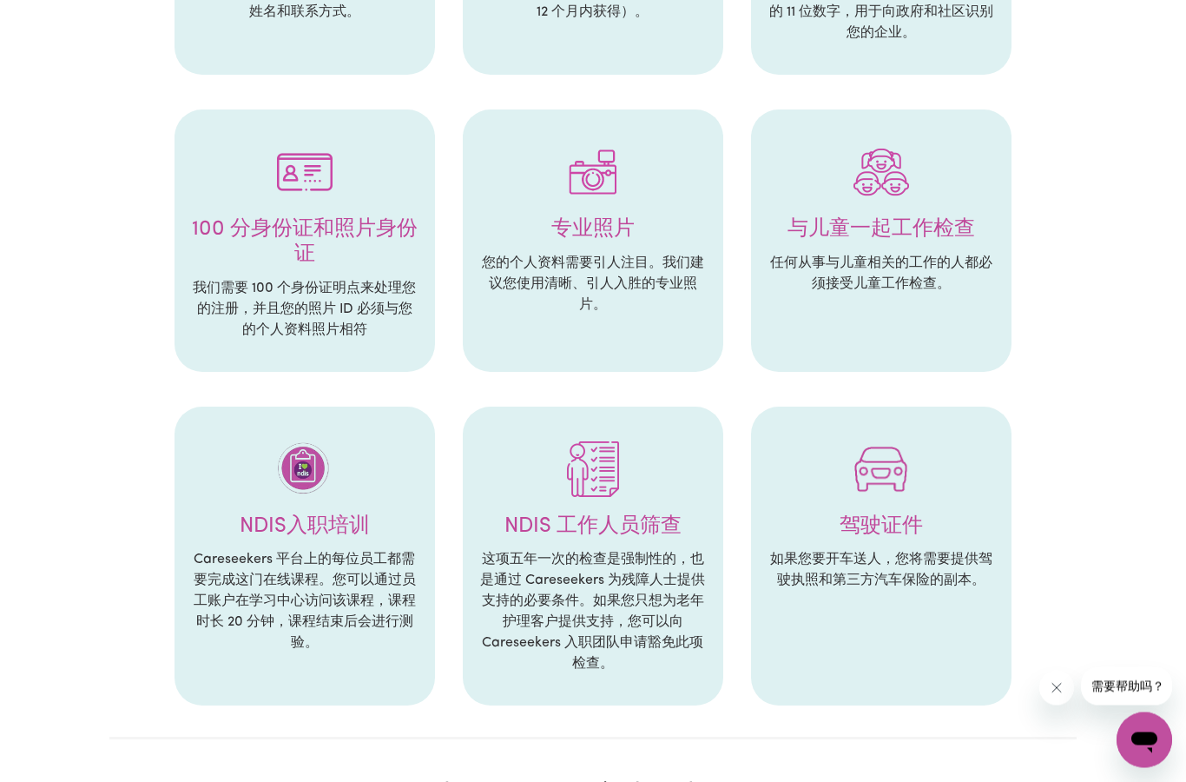
scroll to position [527, 0]
click at [1070, 676] on button "关闭来自公司的消息" at bounding box center [1056, 687] width 35 height 35
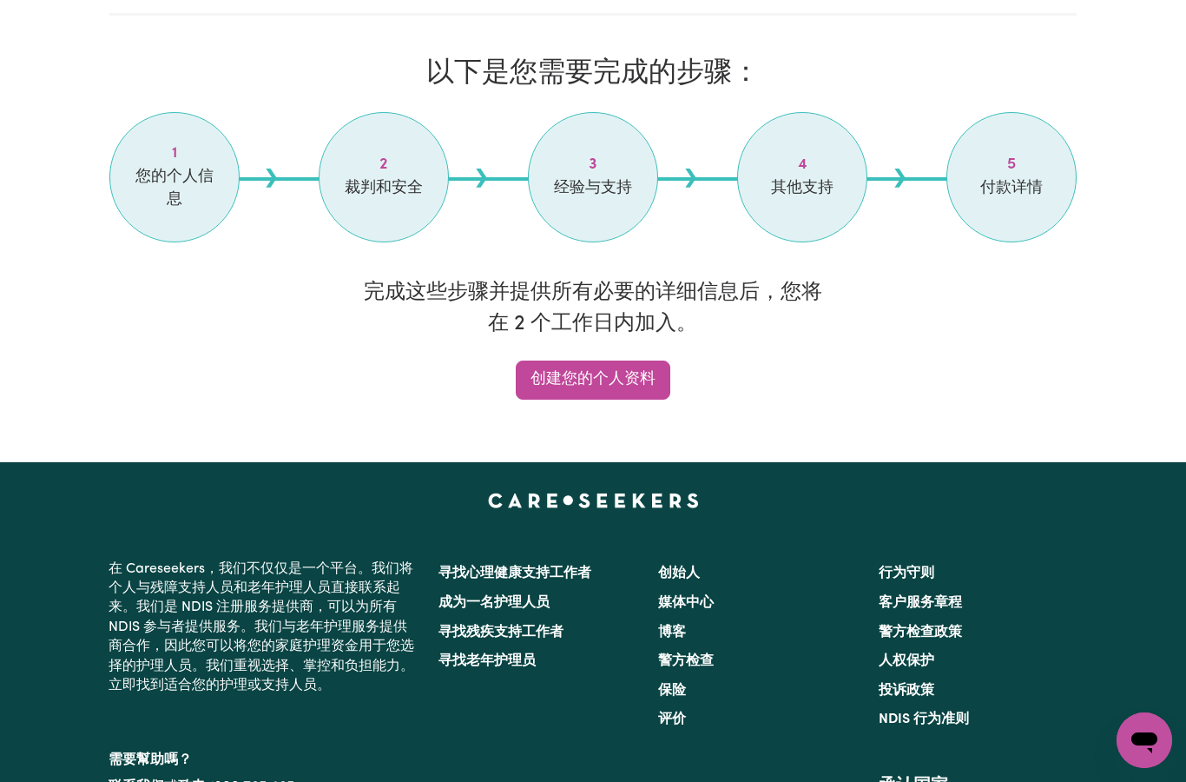
scroll to position [1241, 0]
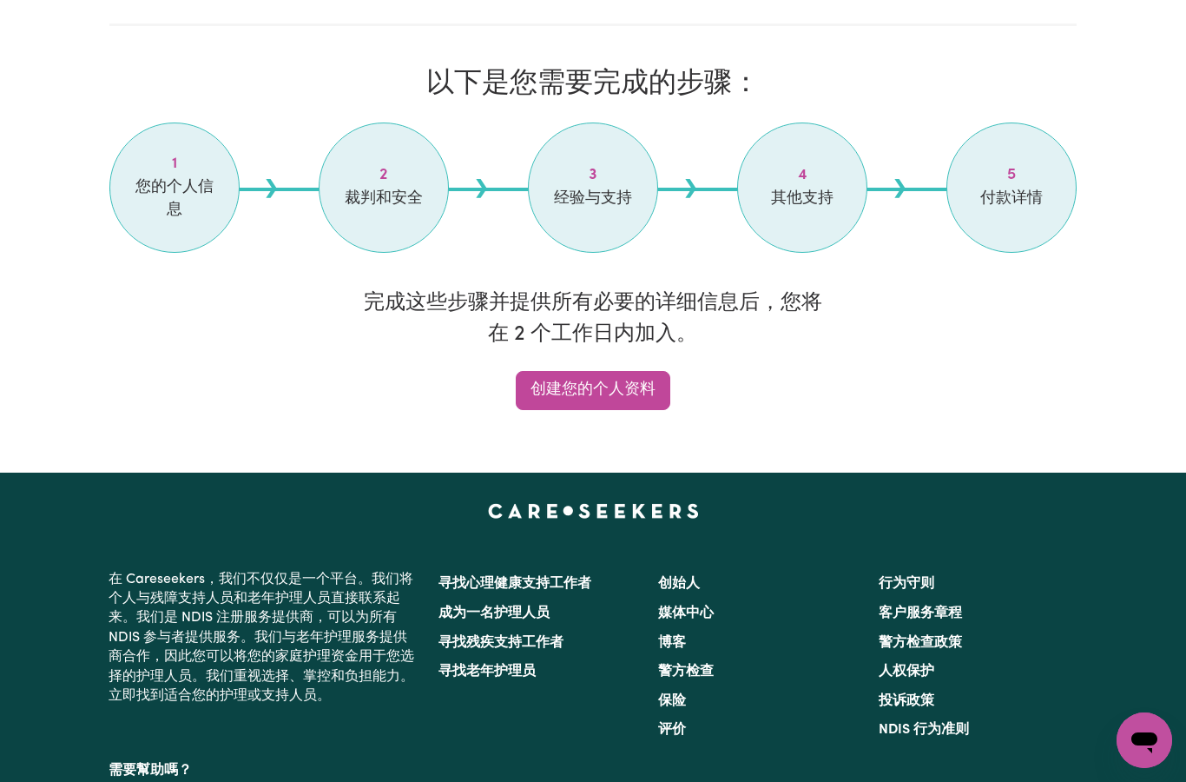
click at [594, 374] on link "创建您的个人资料" at bounding box center [593, 390] width 155 height 39
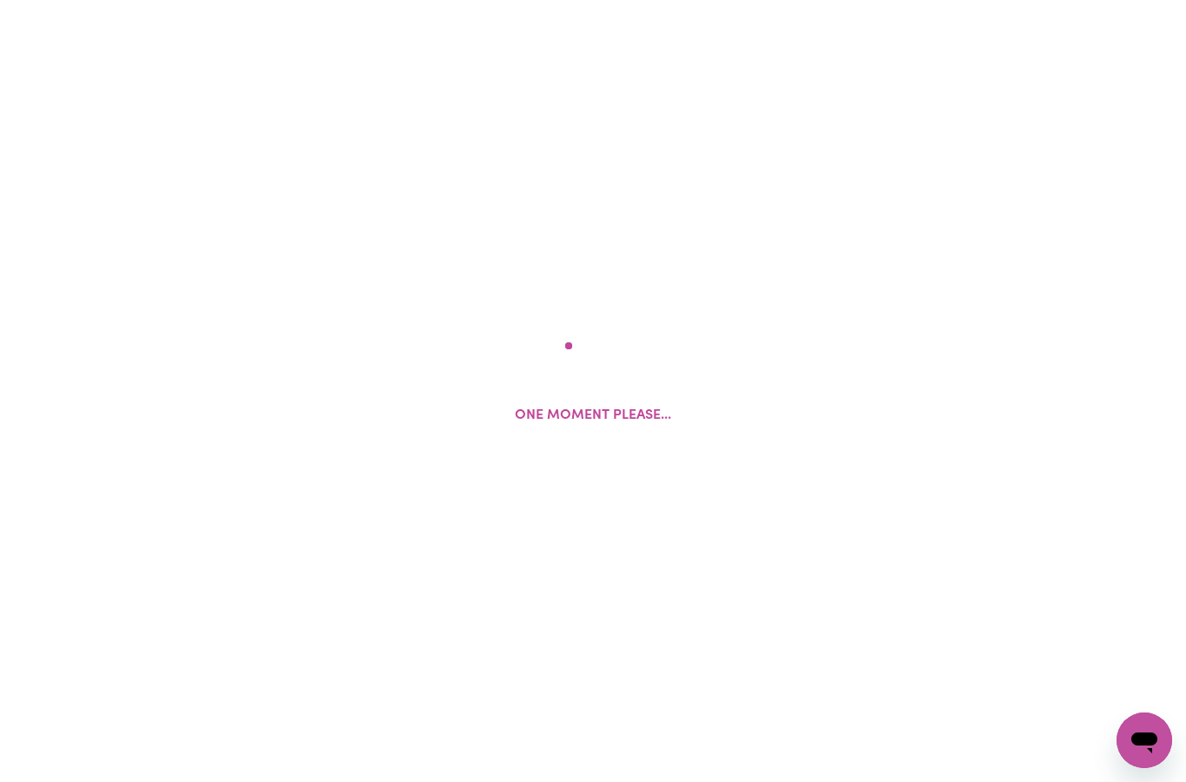
select select "Studying a healthcare related degree or qualification"
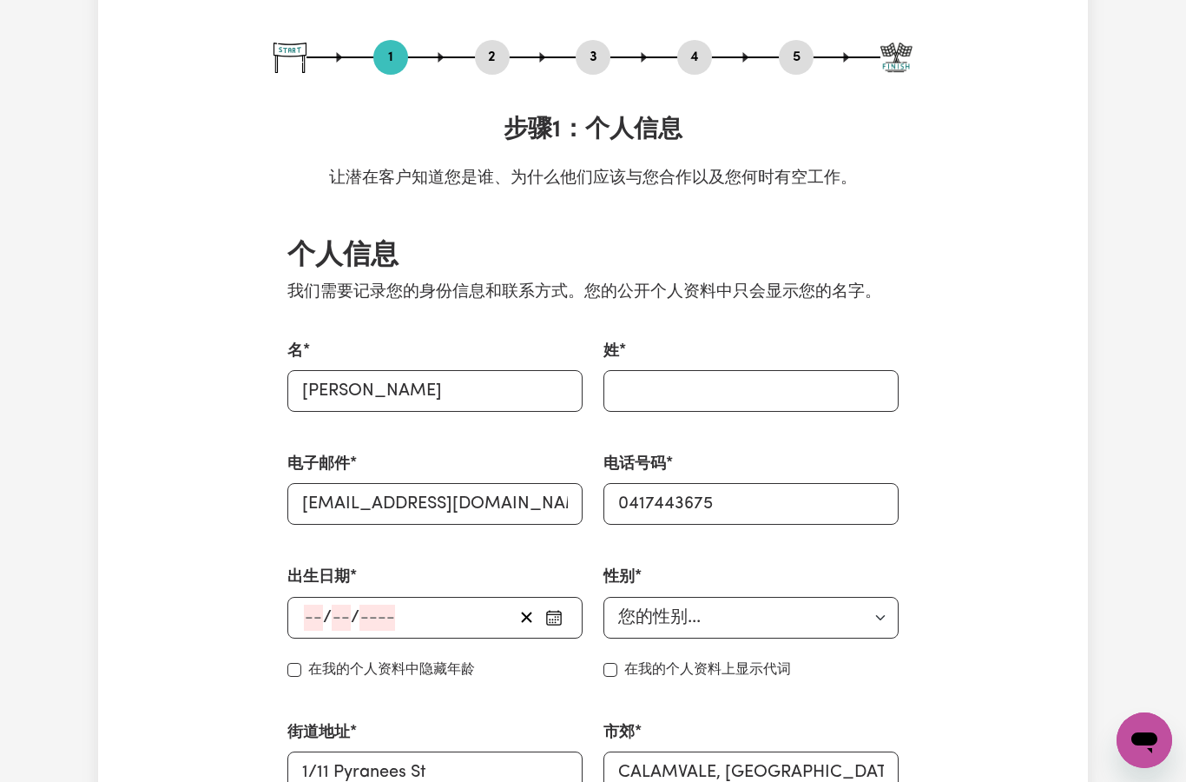
scroll to position [169, 0]
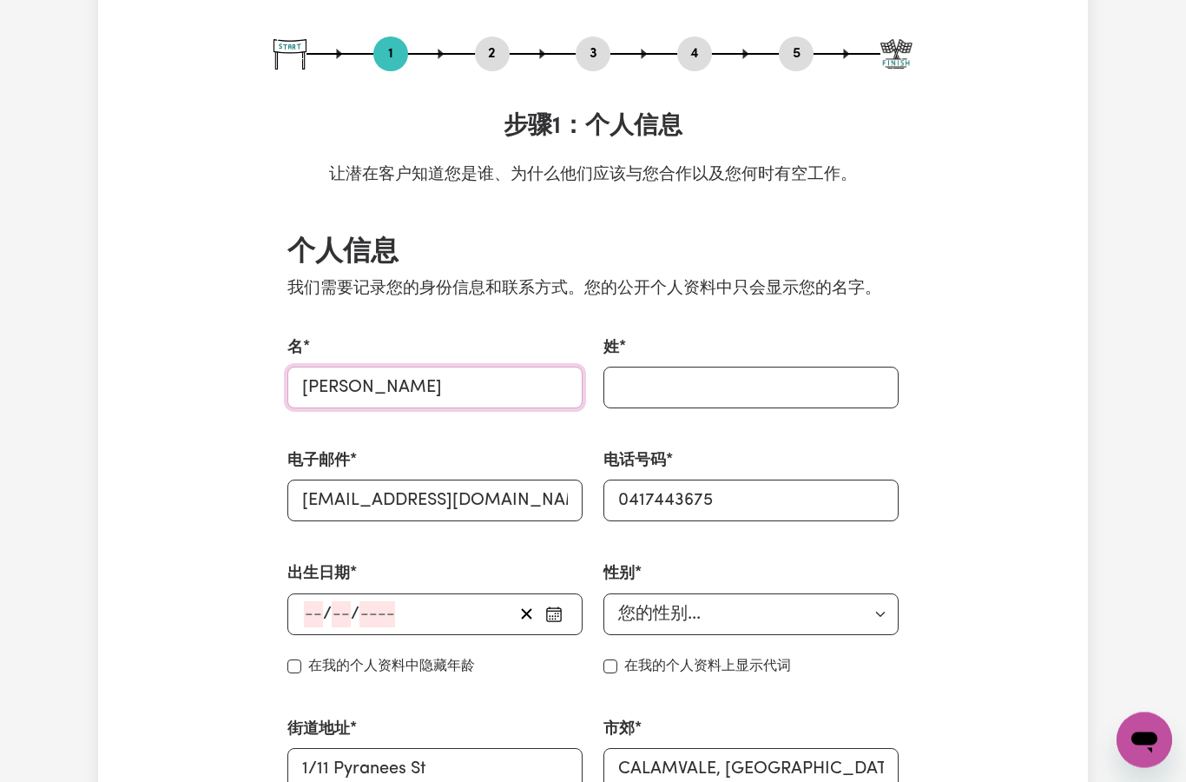
click at [425, 384] on input "[PERSON_NAME]" at bounding box center [434, 388] width 295 height 42
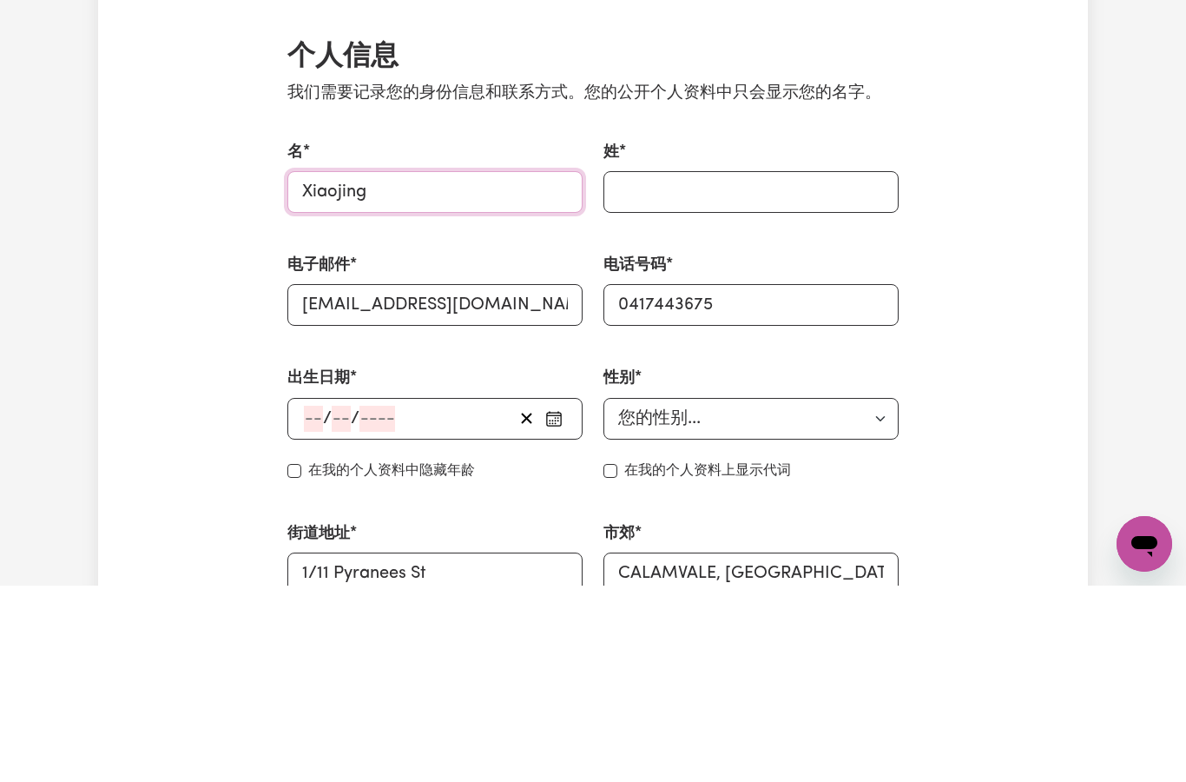
type input "Xiaojing"
click at [683, 367] on input "姓" at bounding box center [751, 388] width 295 height 42
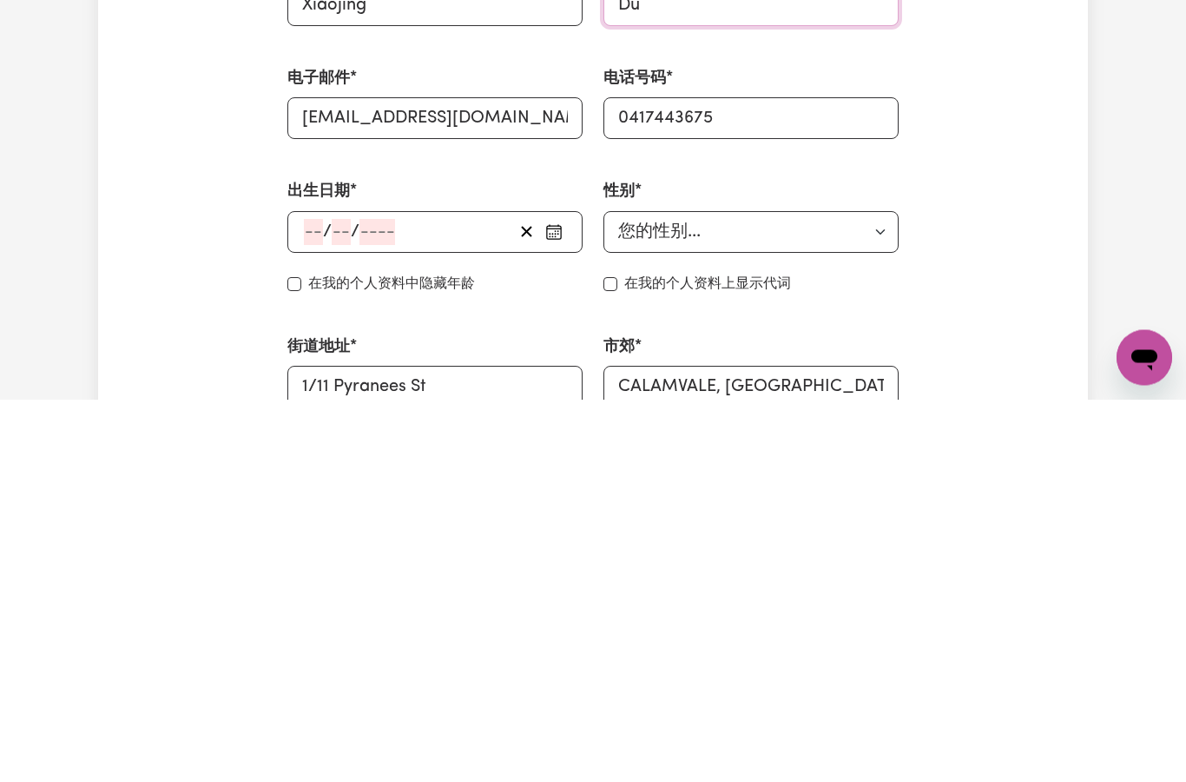
type input "Du"
click at [322, 594] on div "/ /" at bounding box center [434, 615] width 295 height 42
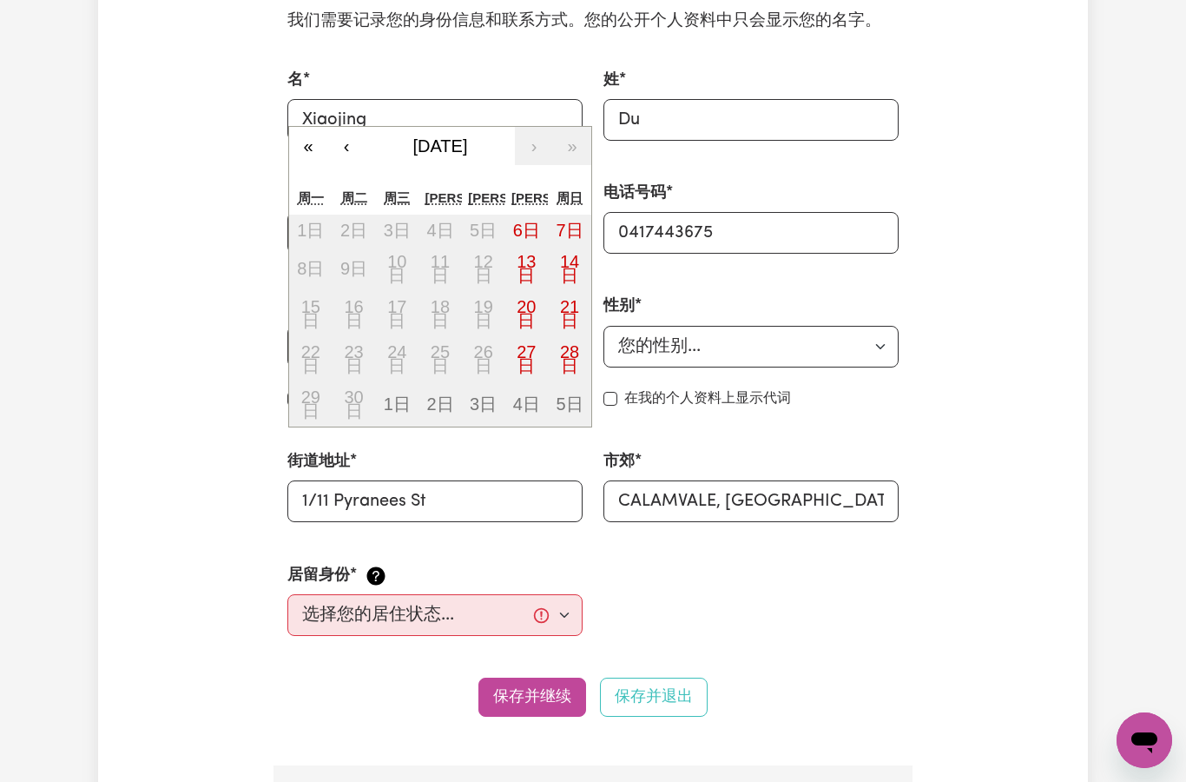
scroll to position [426, 0]
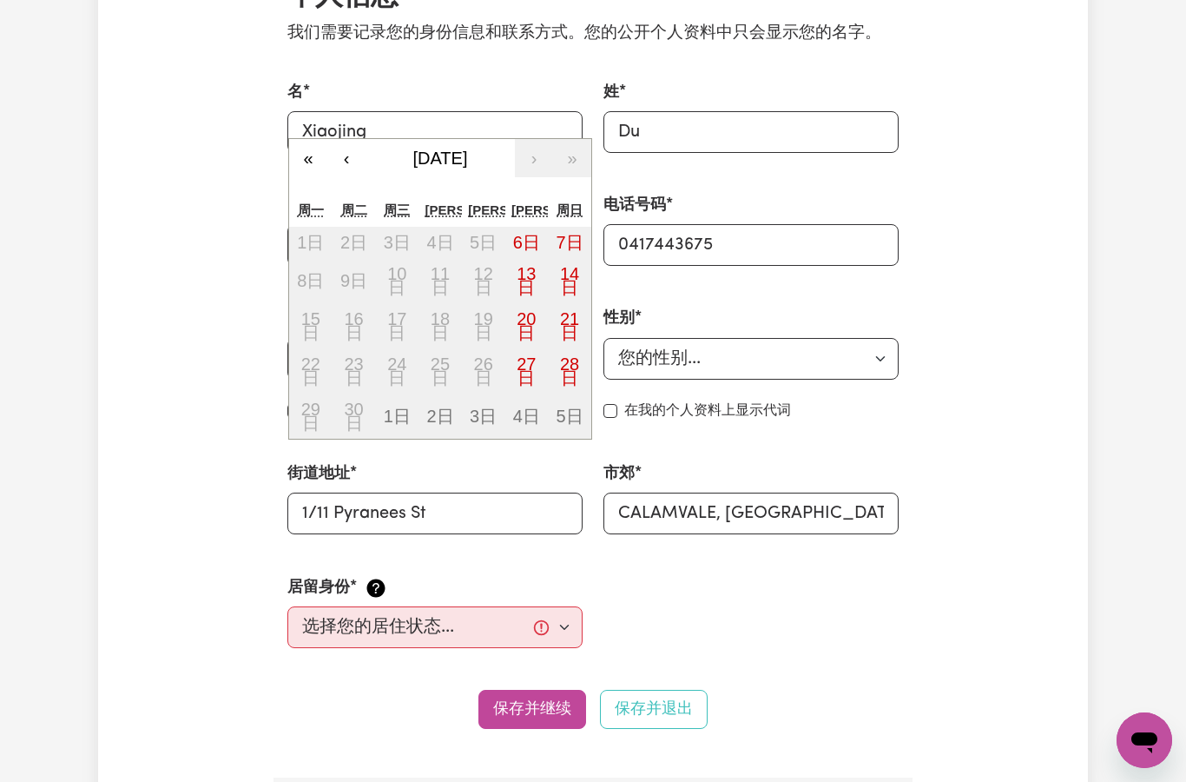
click at [338, 153] on button "‹" at bounding box center [346, 158] width 38 height 38
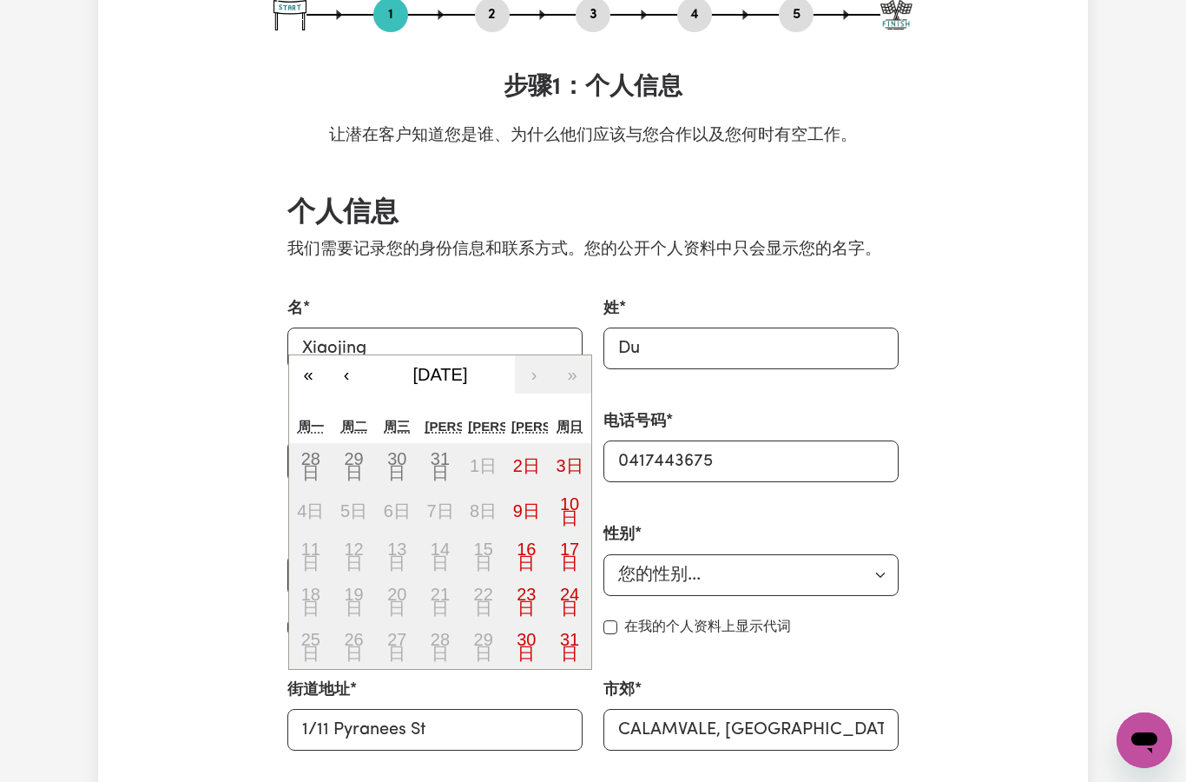
scroll to position [0, 0]
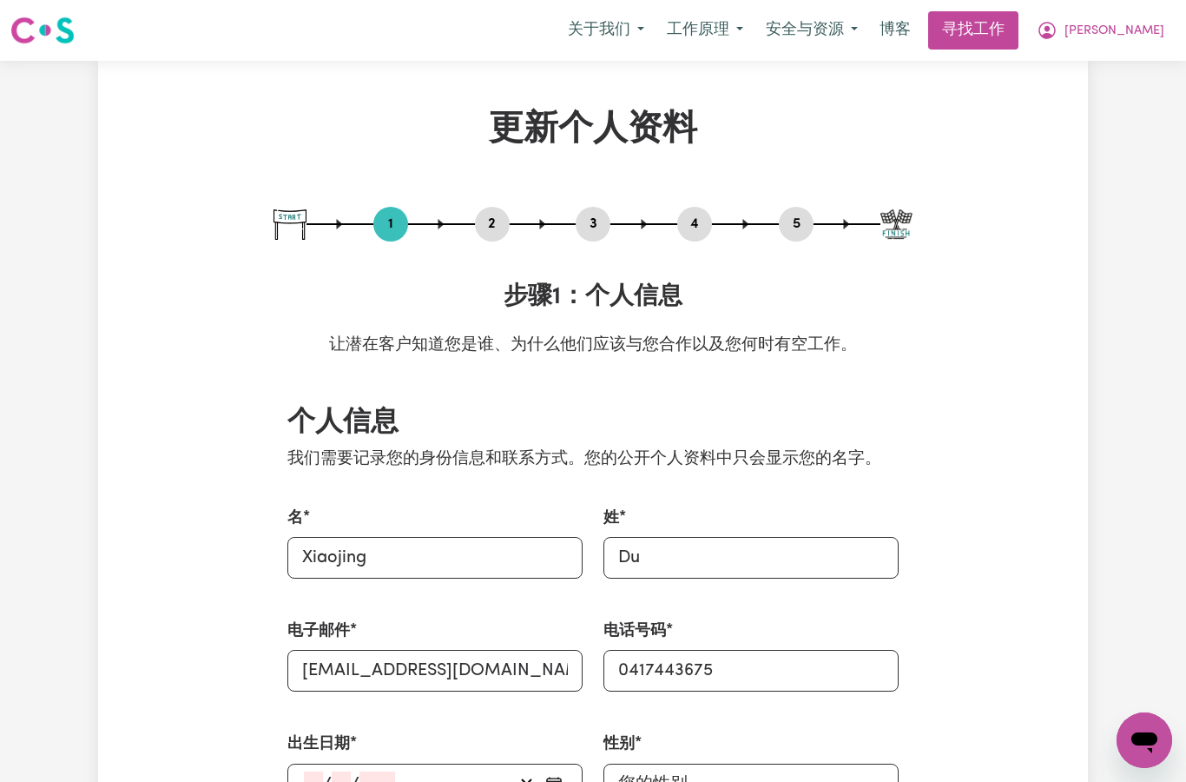
click at [755, 20] on button "工作原理" at bounding box center [705, 30] width 99 height 36
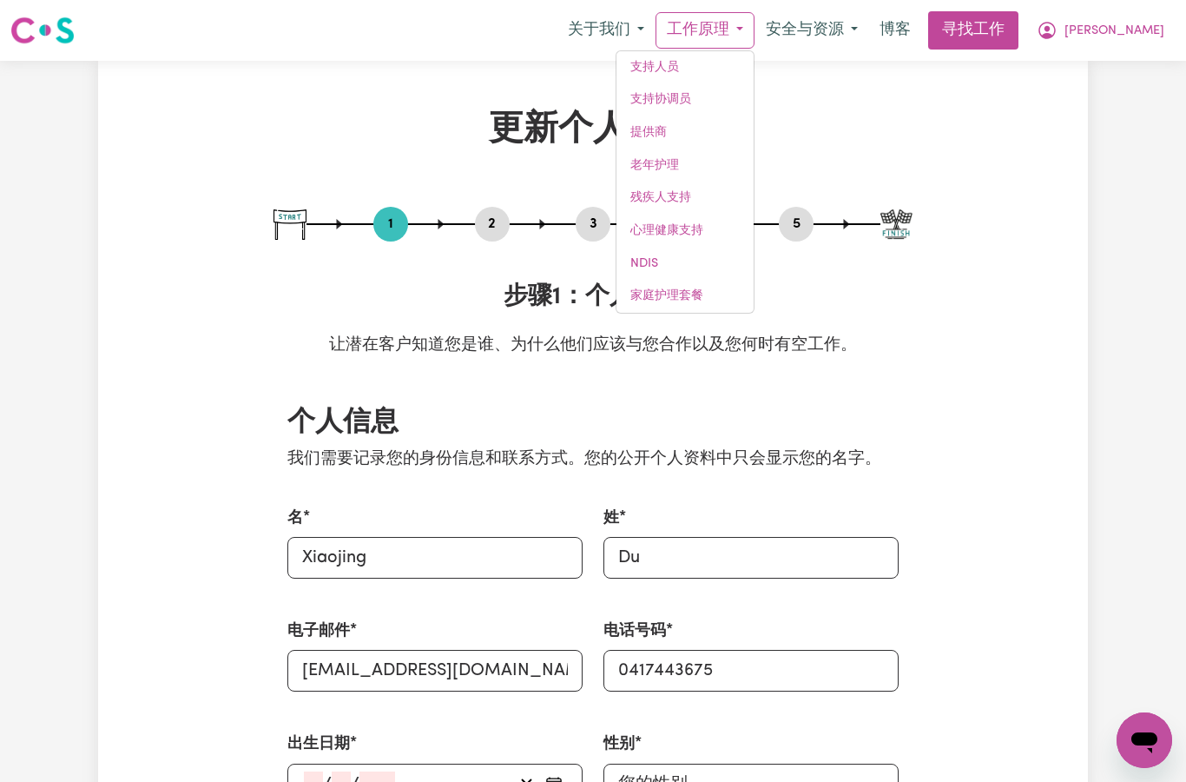
click at [749, 62] on link "支持人员" at bounding box center [685, 67] width 137 height 33
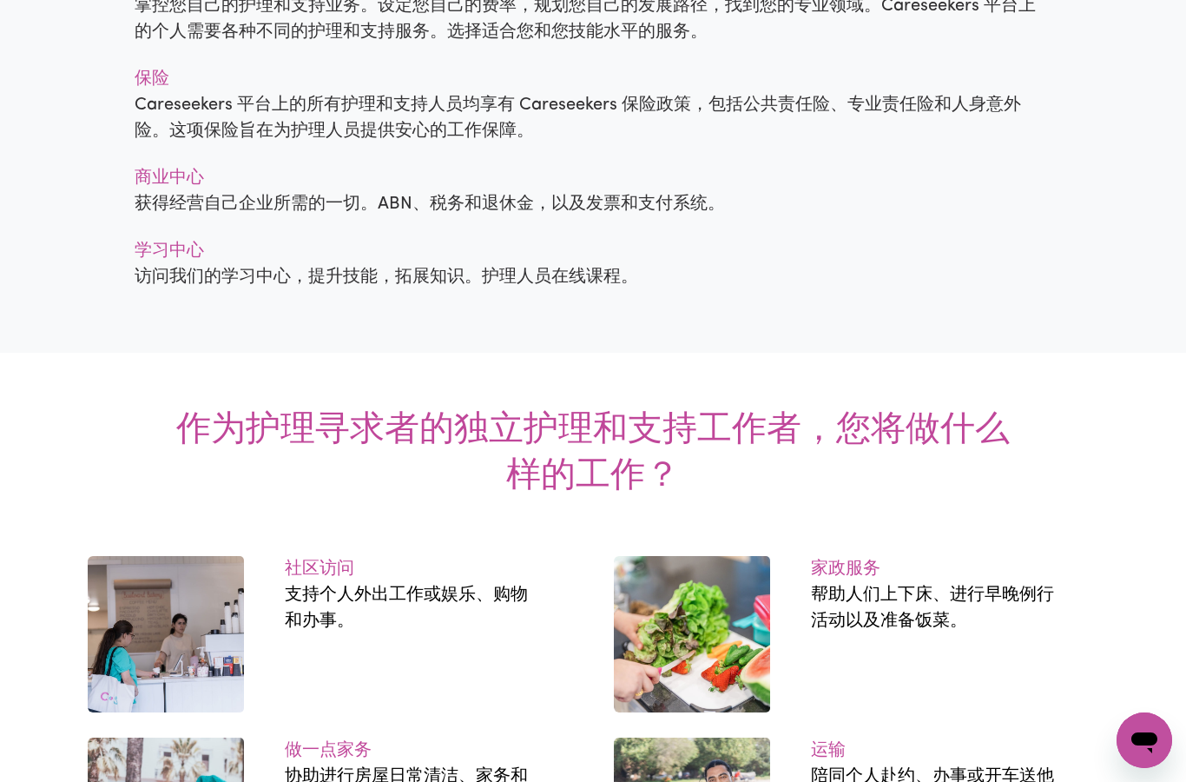
scroll to position [1889, 0]
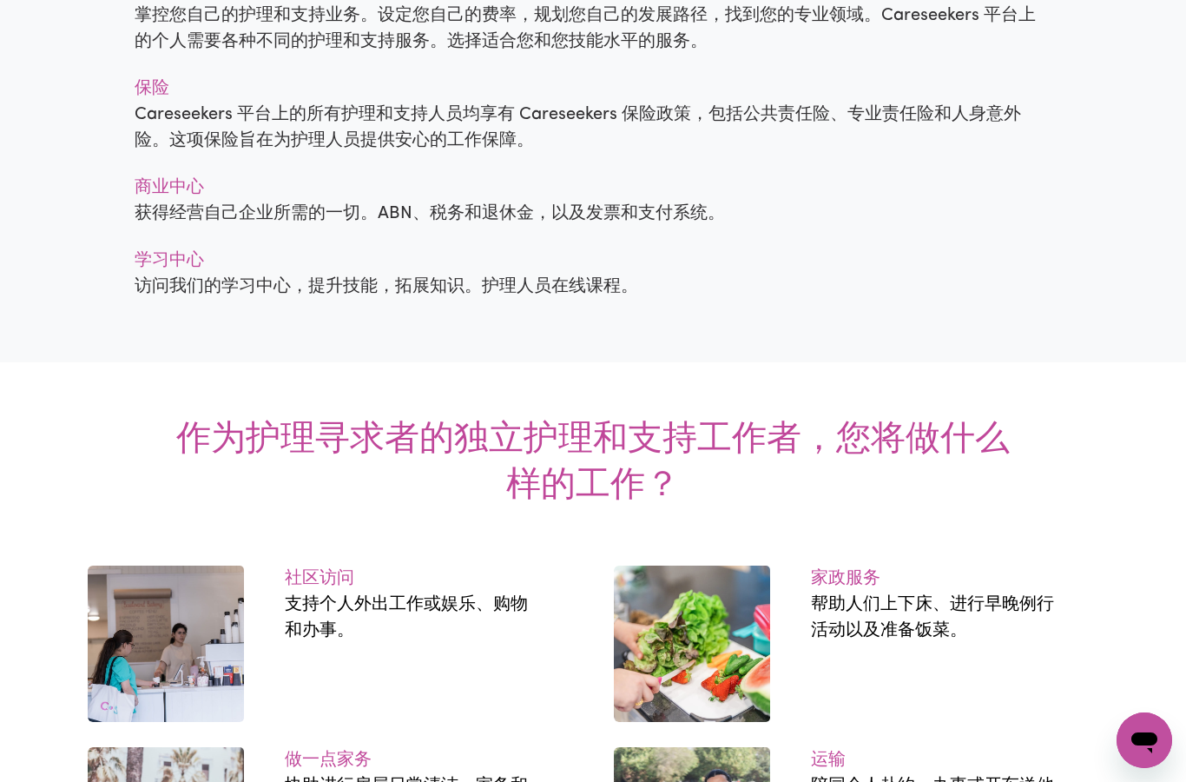
select select "Studying a healthcare related degree or qualification"
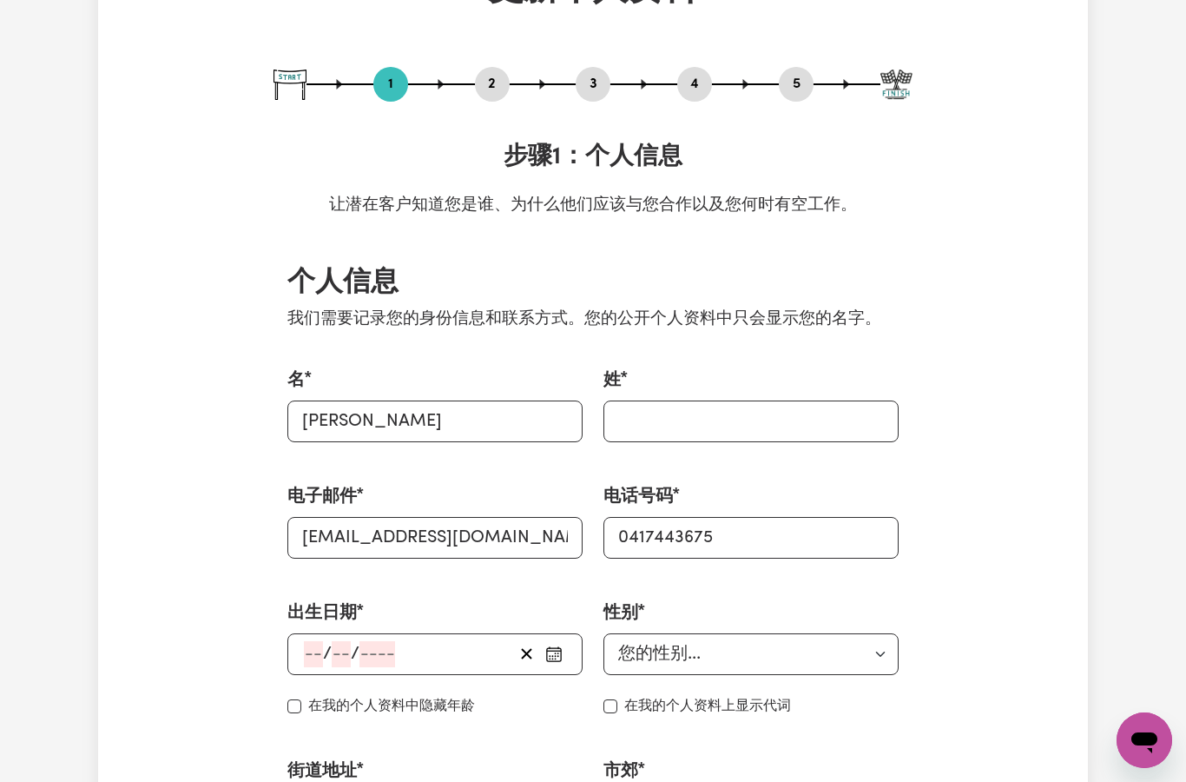
scroll to position [176, 0]
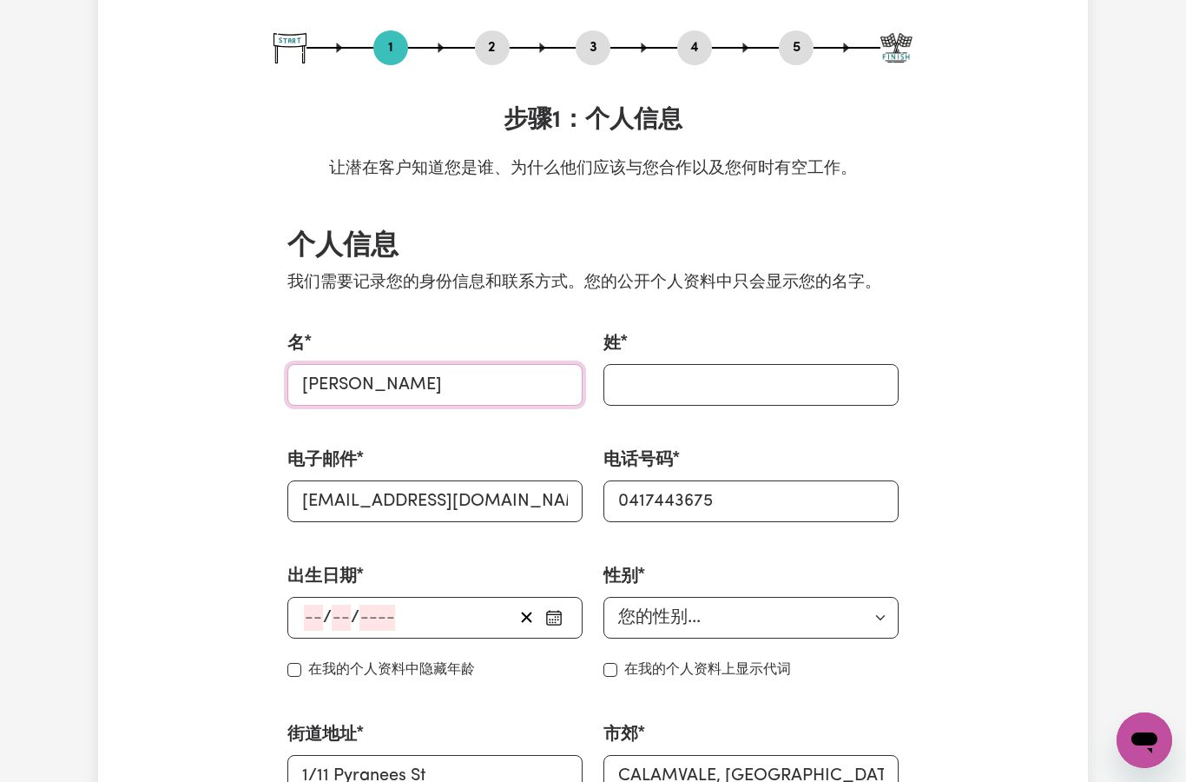
click at [467, 376] on input "[PERSON_NAME]" at bounding box center [434, 385] width 295 height 42
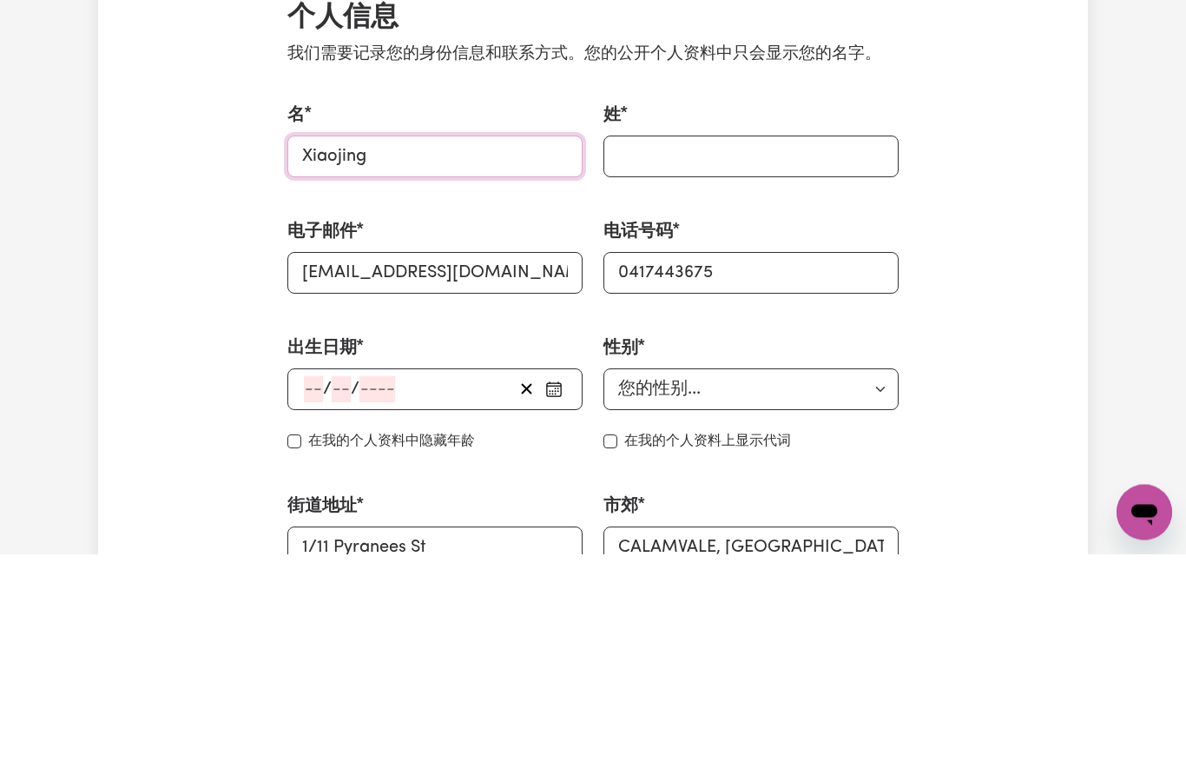
type input "Xiaojing"
click at [697, 364] on input "姓" at bounding box center [751, 385] width 295 height 42
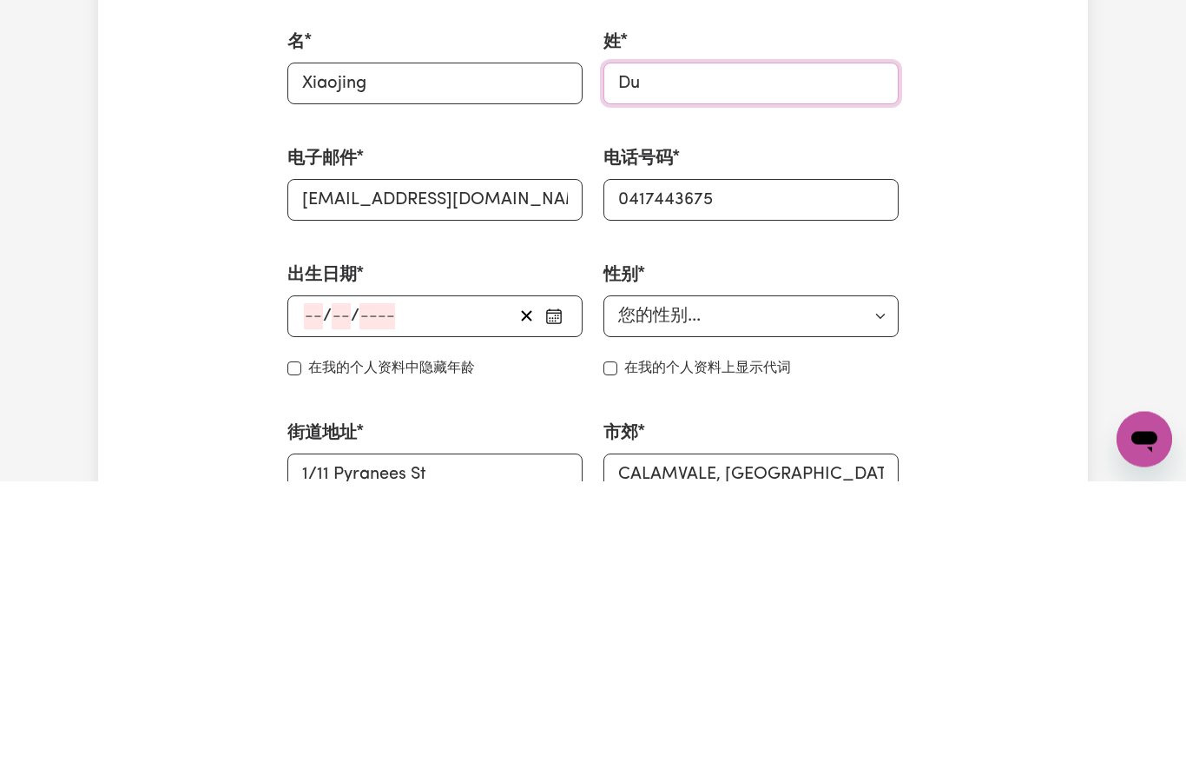
type input "Du"
click at [313, 597] on div "/ /" at bounding box center [434, 618] width 295 height 42
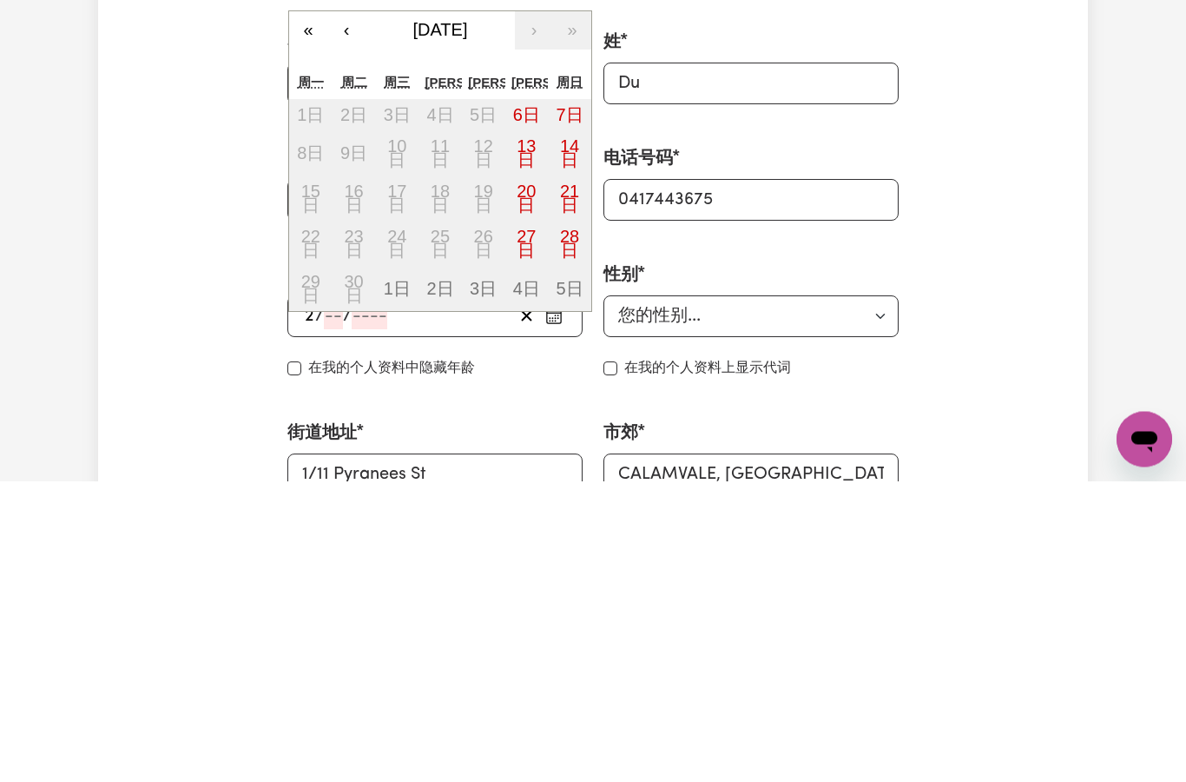
type input "25"
type input "03"
type input "1971"
type input "[DATE]"
type input "3"
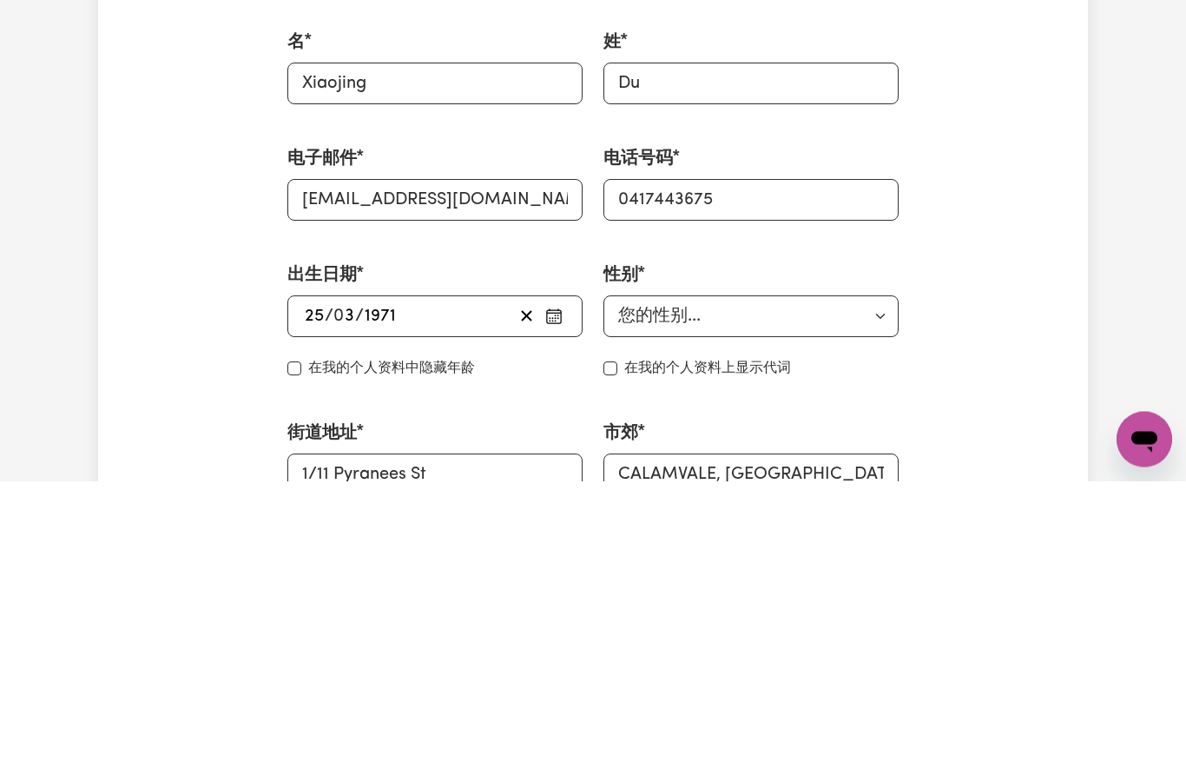
type input "1971"
click at [876, 597] on select "您的性别... 女性 男性 非二元性别 其他 不想说" at bounding box center [751, 618] width 295 height 42
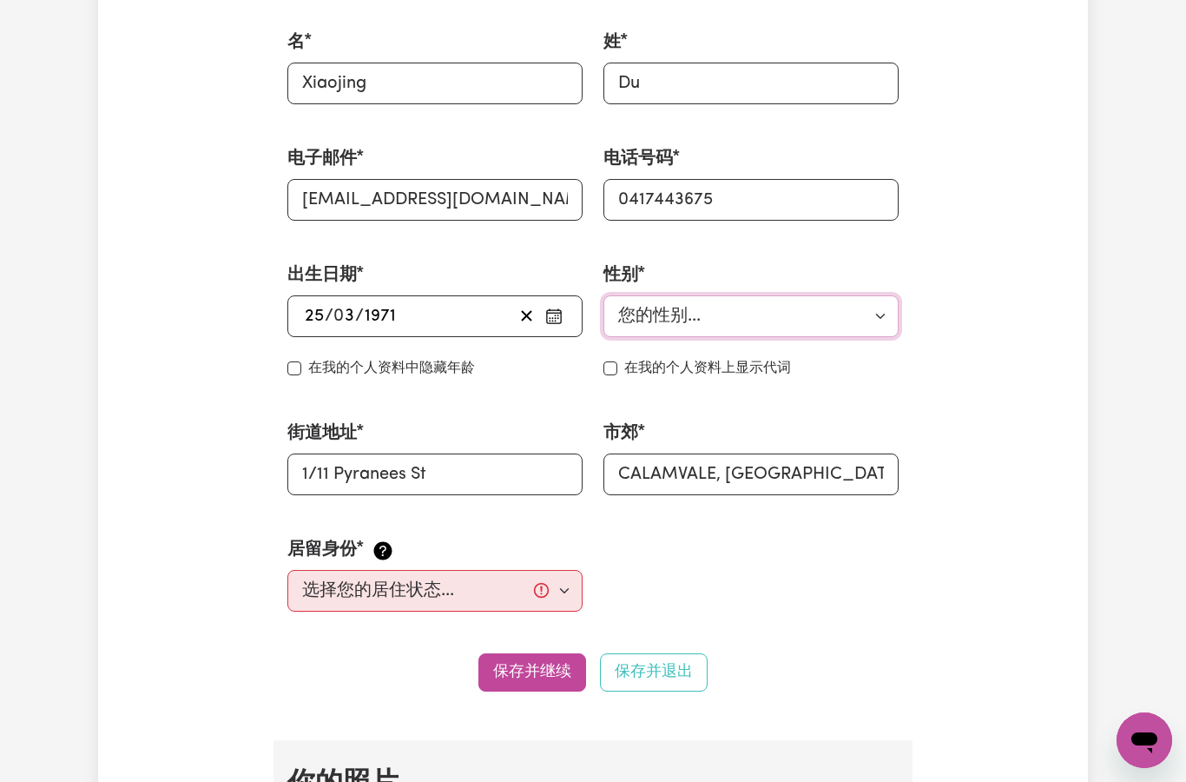
select select "[DEMOGRAPHIC_DATA]"
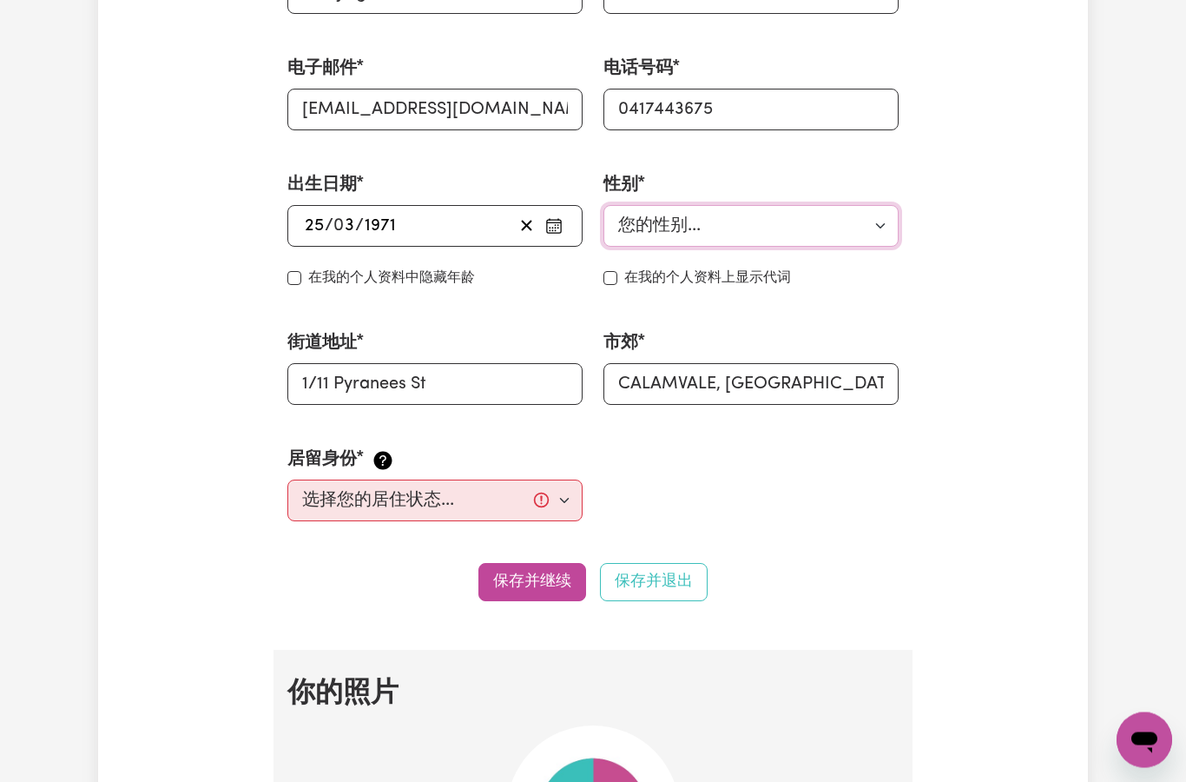
scroll to position [570, 0]
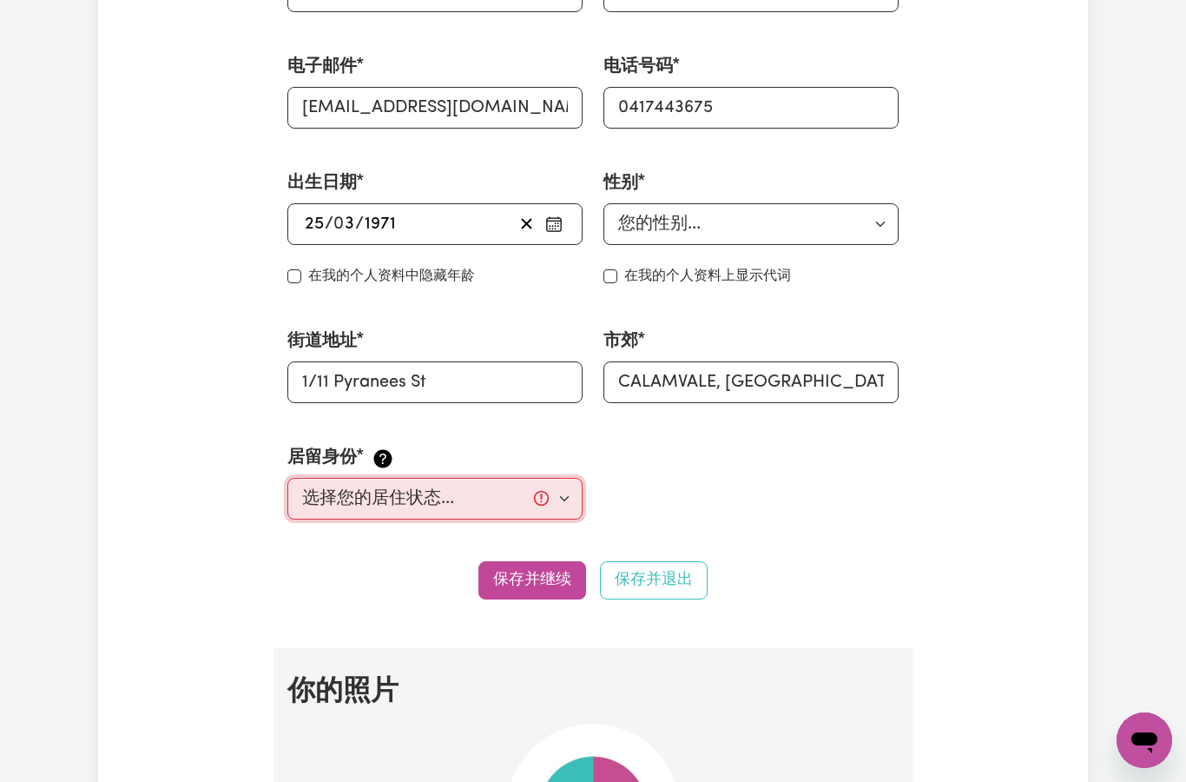
click at [564, 496] on select "选择您的居住状态... 澳大利亚公民 澳大利亚永久居民 临时工作签证 学生签证" at bounding box center [434, 499] width 295 height 42
select select "Australian PR"
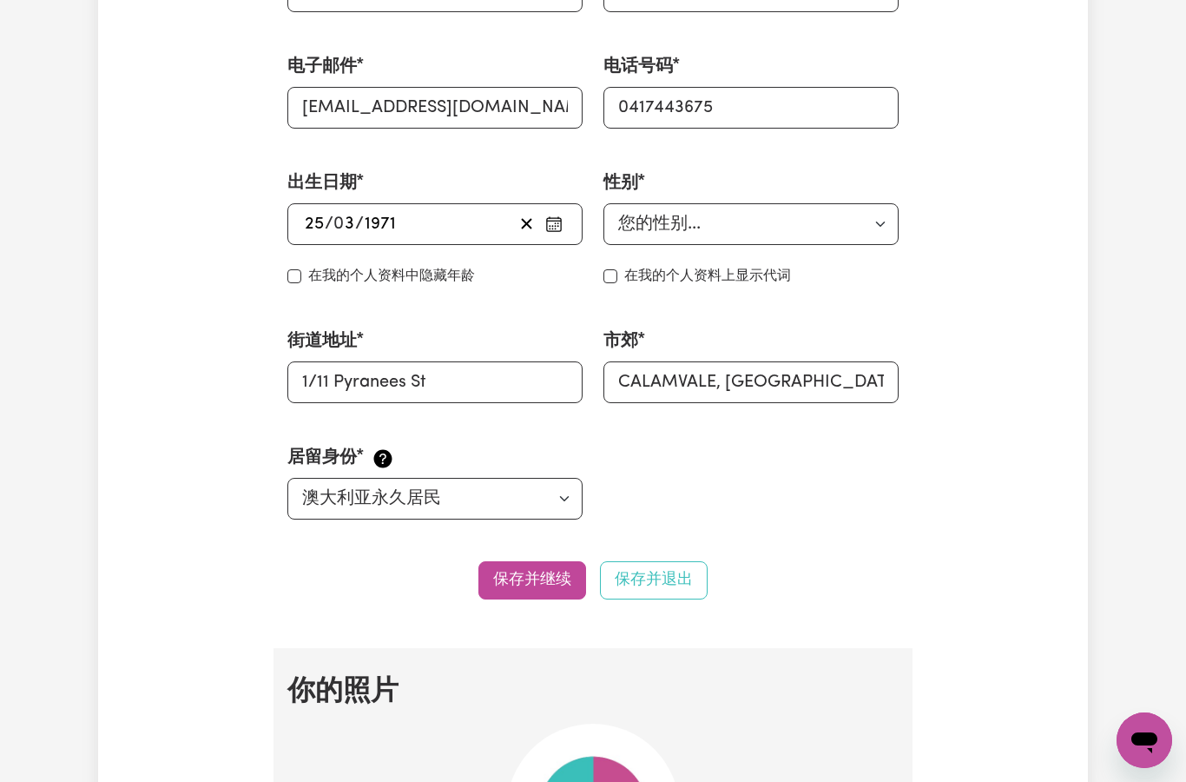
click at [535, 580] on font "保存并继续" at bounding box center [532, 579] width 78 height 15
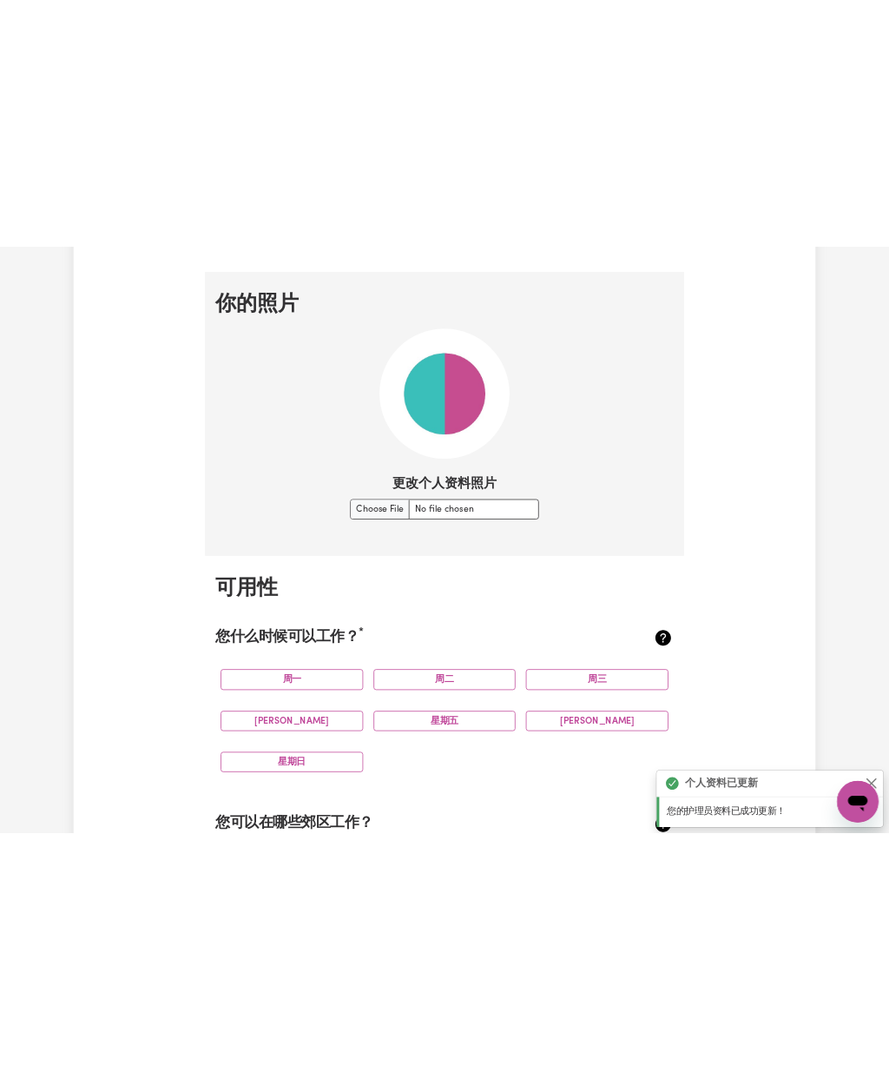
scroll to position [1215, 0]
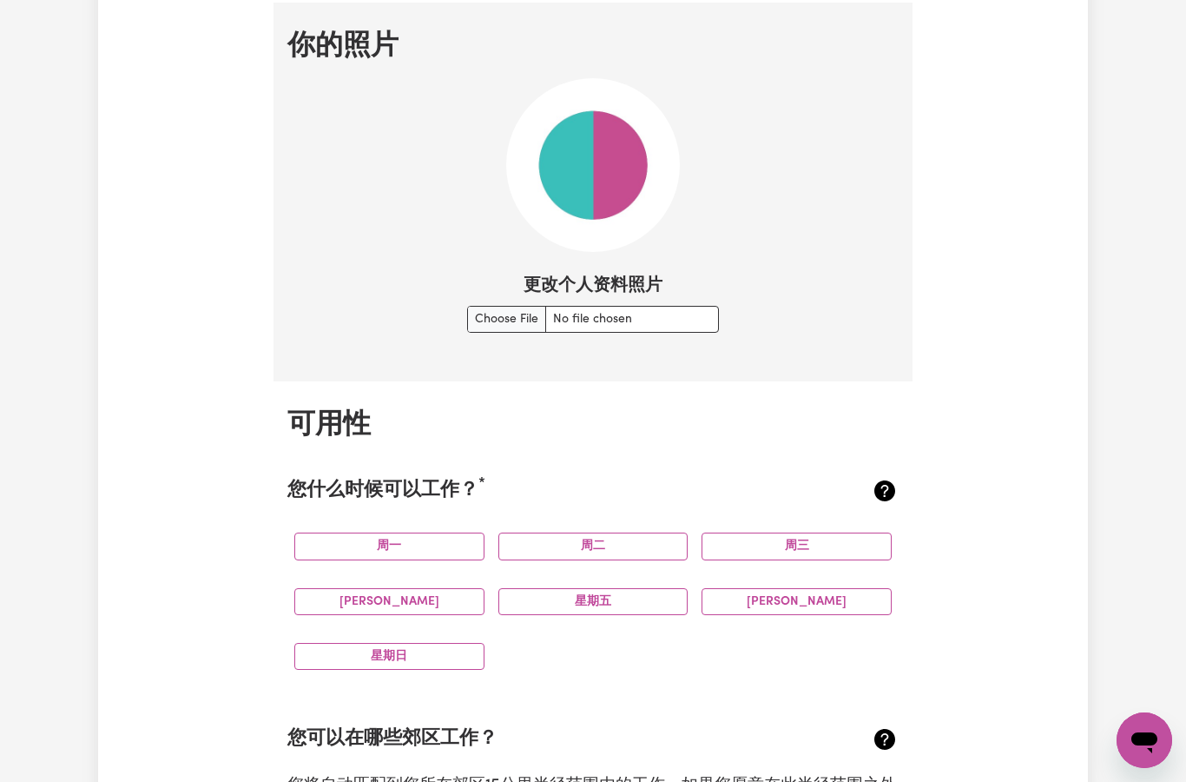
click at [594, 162] on img at bounding box center [593, 165] width 174 height 174
click at [480, 311] on input "更改个人资料照片" at bounding box center [593, 319] width 252 height 27
